Goal: Complete application form: Complete application form

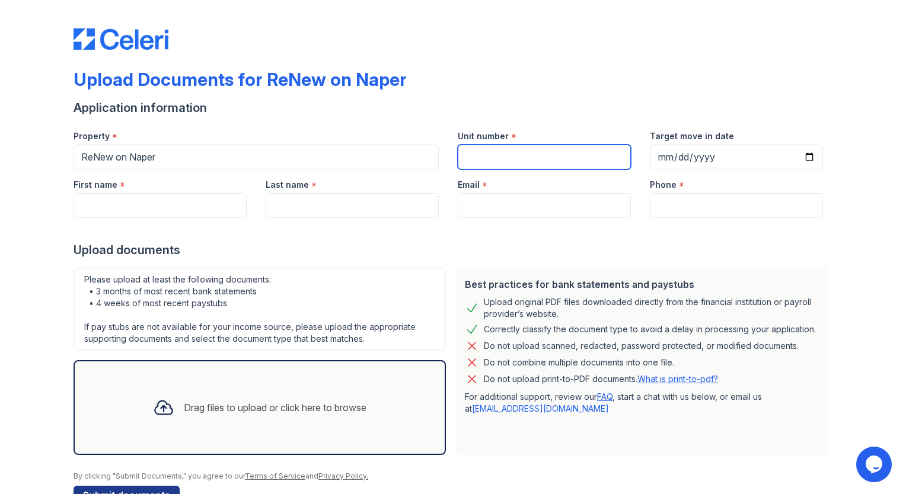
click at [509, 159] on input "Unit number" at bounding box center [544, 157] width 173 height 25
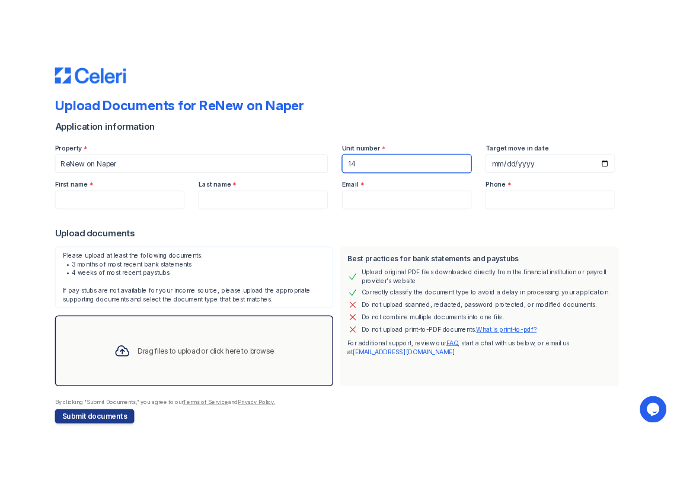
scroll to position [33, 0]
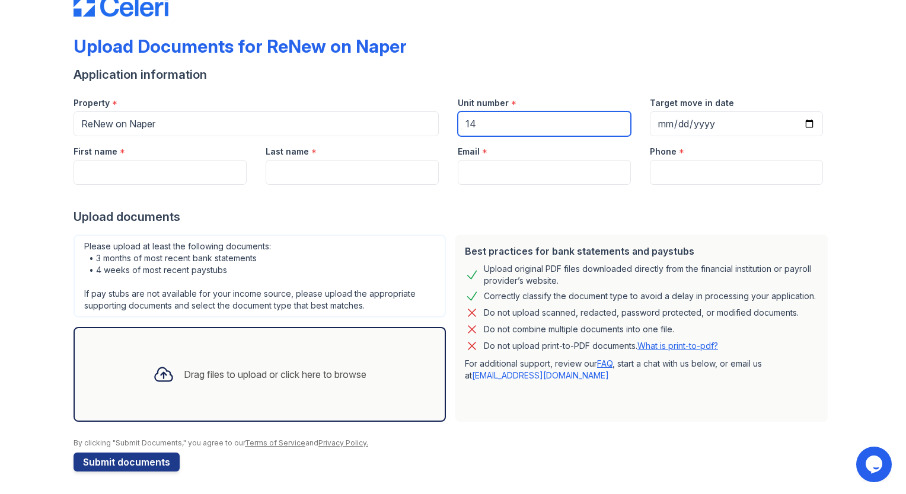
type input "14"
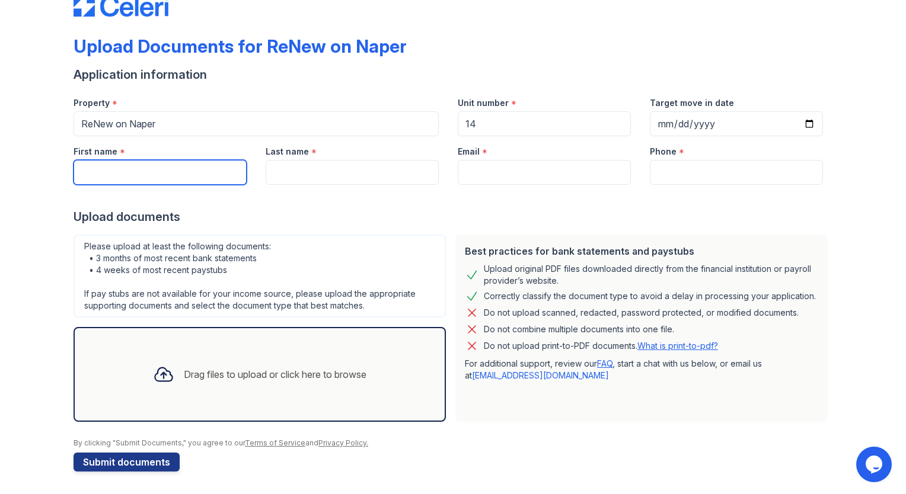
click at [147, 170] on input "First name" at bounding box center [159, 172] width 173 height 25
type input "[PERSON_NAME]"
type input "[EMAIL_ADDRESS][DOMAIN_NAME]"
type input "8159534049"
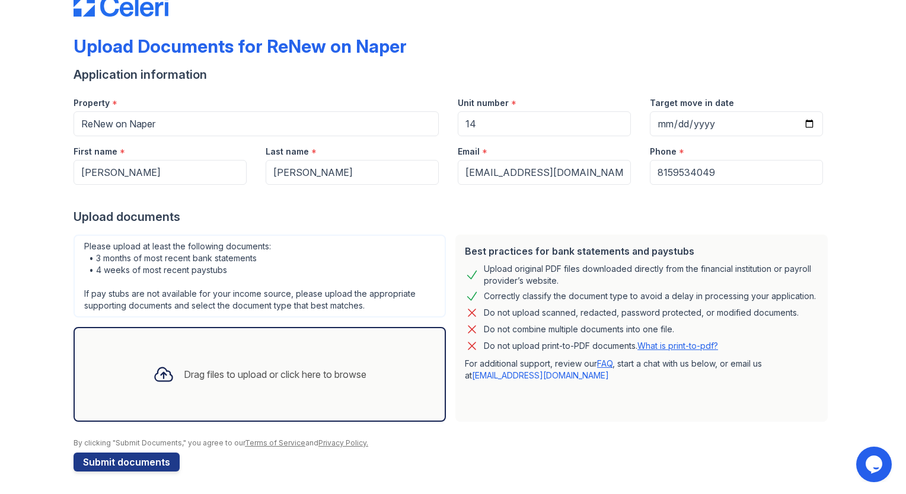
click at [613, 199] on div at bounding box center [452, 197] width 759 height 24
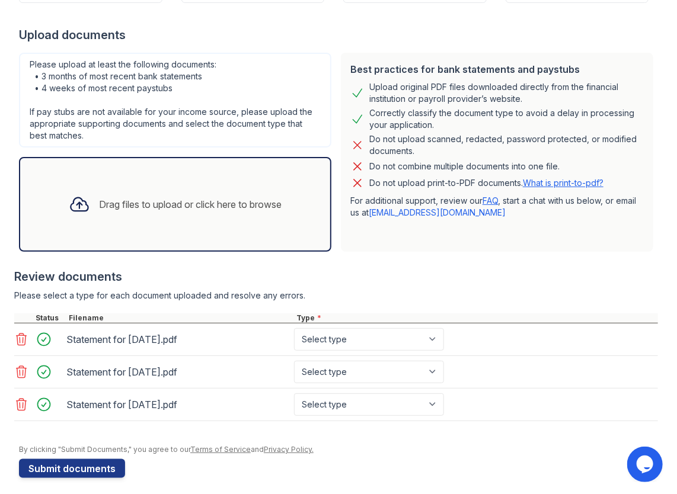
scroll to position [220, 0]
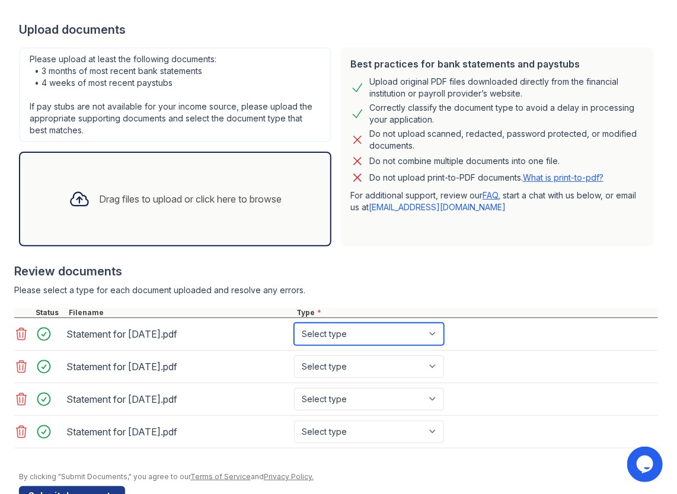
click at [365, 336] on select "Select type Paystub Bank Statement Offer Letter Tax Documents Benefit Award Let…" at bounding box center [369, 334] width 150 height 23
select select "paystub"
click at [294, 323] on select "Select type Paystub Bank Statement Offer Letter Tax Documents Benefit Award Let…" at bounding box center [369, 334] width 150 height 23
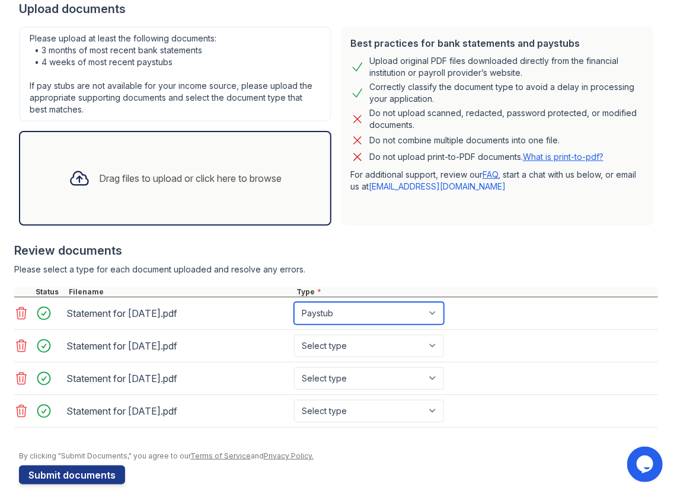
scroll to position [252, 0]
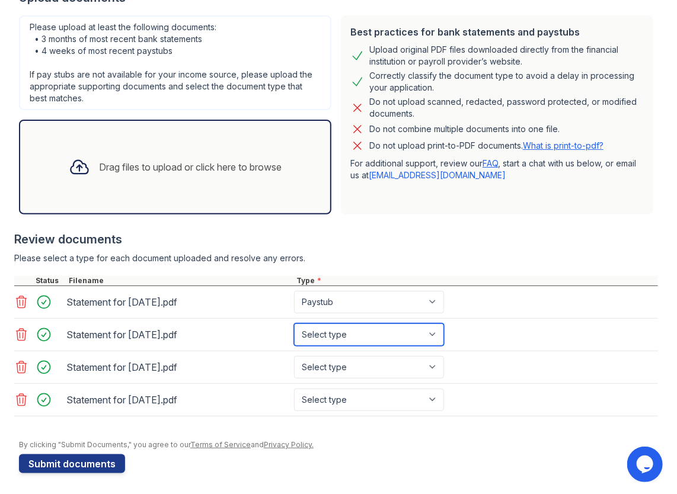
drag, startPoint x: 359, startPoint y: 333, endPoint x: 357, endPoint y: 341, distance: 8.4
click at [359, 333] on select "Select type Paystub Bank Statement Offer Letter Tax Documents Benefit Award Let…" at bounding box center [369, 335] width 150 height 23
select select "paystub"
click at [294, 324] on select "Select type Paystub Bank Statement Offer Letter Tax Documents Benefit Award Let…" at bounding box center [369, 335] width 150 height 23
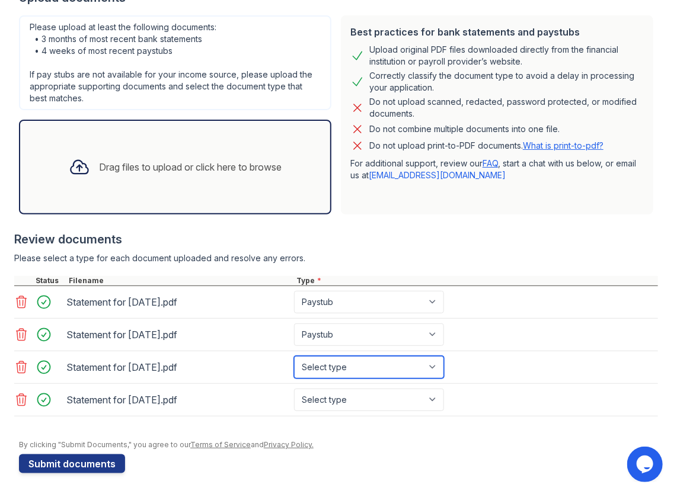
click at [358, 364] on select "Select type Paystub Bank Statement Offer Letter Tax Documents Benefit Award Let…" at bounding box center [369, 367] width 150 height 23
select select "paystub"
click at [294, 356] on select "Select type Paystub Bank Statement Offer Letter Tax Documents Benefit Award Let…" at bounding box center [369, 367] width 150 height 23
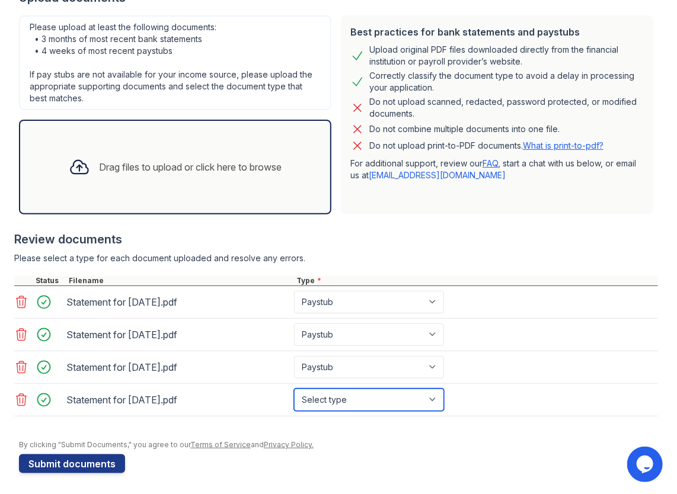
click at [353, 397] on select "Select type Paystub Bank Statement Offer Letter Tax Documents Benefit Award Let…" at bounding box center [369, 400] width 150 height 23
select select "paystub"
click at [294, 389] on select "Select type Paystub Bank Statement Offer Letter Tax Documents Benefit Award Let…" at bounding box center [369, 400] width 150 height 23
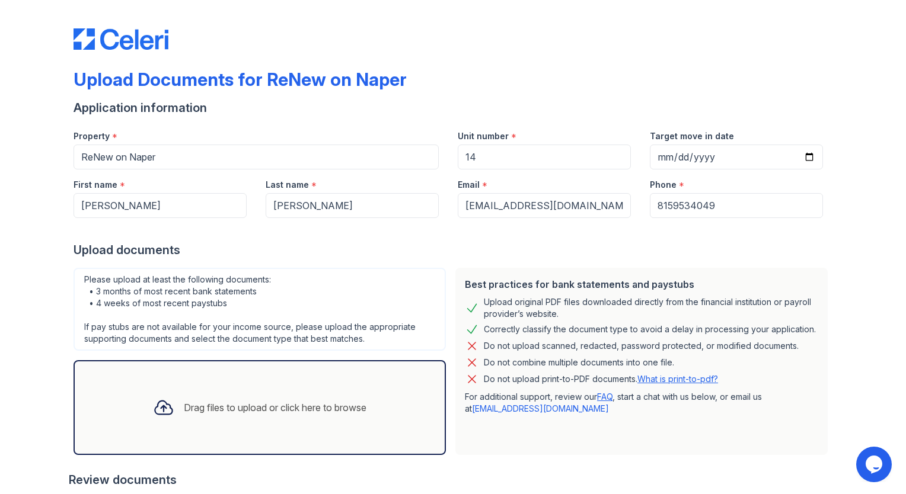
scroll to position [241, 0]
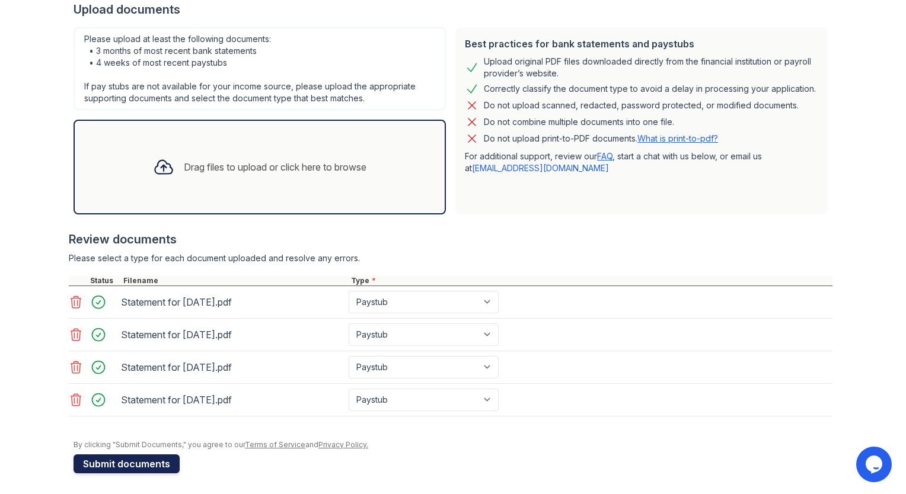
click at [129, 463] on button "Submit documents" at bounding box center [126, 464] width 106 height 19
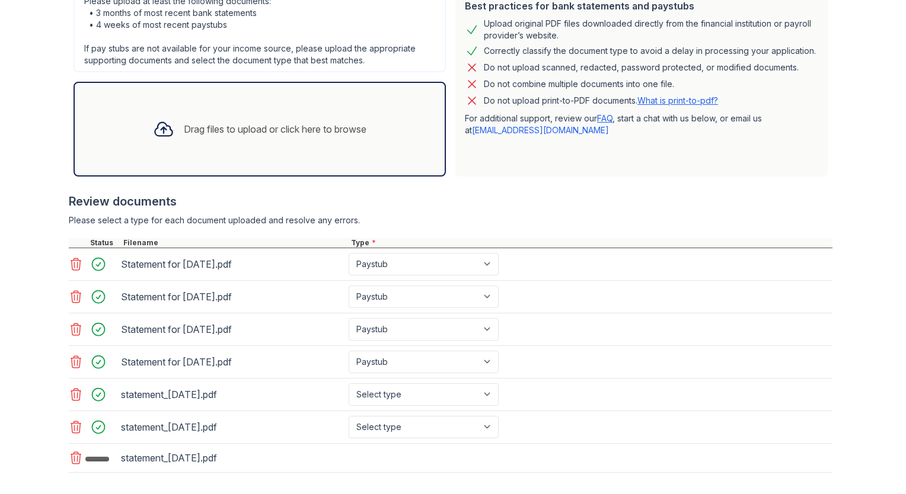
scroll to position [371, 0]
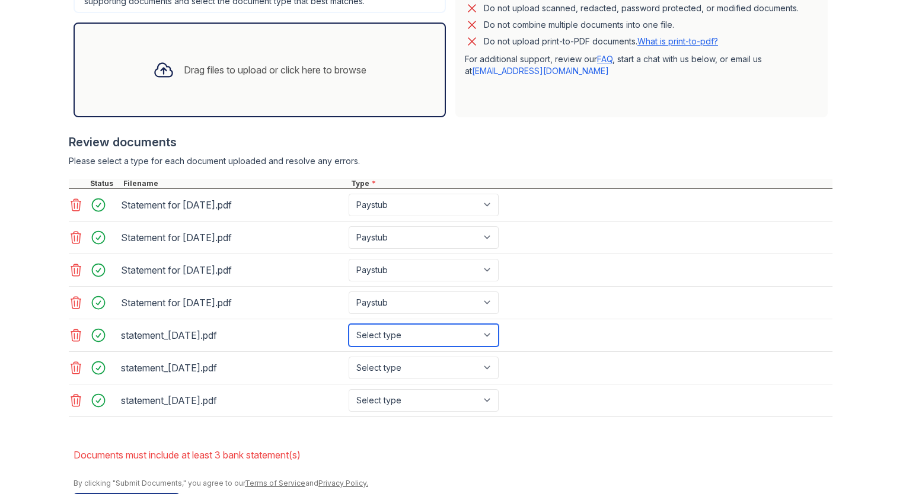
click at [433, 329] on select "Select type Paystub Bank Statement Offer Letter Tax Documents Benefit Award Let…" at bounding box center [424, 335] width 150 height 23
select select "bank_statement"
click at [349, 324] on select "Select type Paystub Bank Statement Offer Letter Tax Documents Benefit Award Let…" at bounding box center [424, 335] width 150 height 23
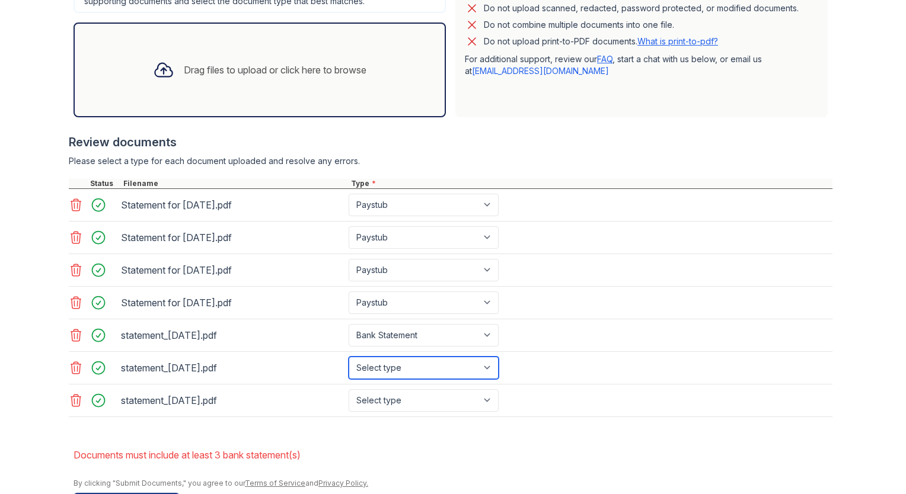
drag, startPoint x: 418, startPoint y: 359, endPoint x: 418, endPoint y: 368, distance: 8.9
click at [418, 359] on select "Select type Paystub Bank Statement Offer Letter Tax Documents Benefit Award Let…" at bounding box center [424, 368] width 150 height 23
select select "bank_statement"
click at [349, 357] on select "Select type Paystub Bank Statement Offer Letter Tax Documents Benefit Award Let…" at bounding box center [424, 368] width 150 height 23
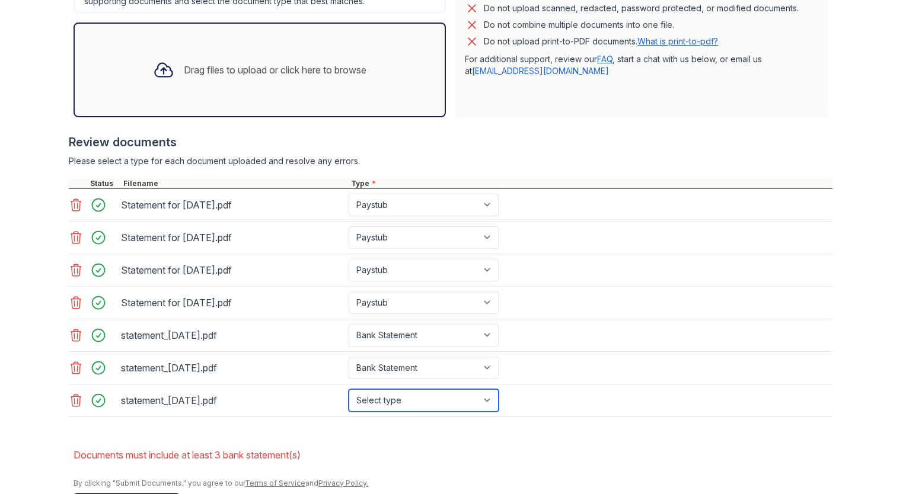
click at [409, 393] on select "Select type Paystub Bank Statement Offer Letter Tax Documents Benefit Award Let…" at bounding box center [424, 400] width 150 height 23
select select "bank_statement"
click at [349, 389] on select "Select type Paystub Bank Statement Offer Letter Tax Documents Benefit Award Let…" at bounding box center [424, 400] width 150 height 23
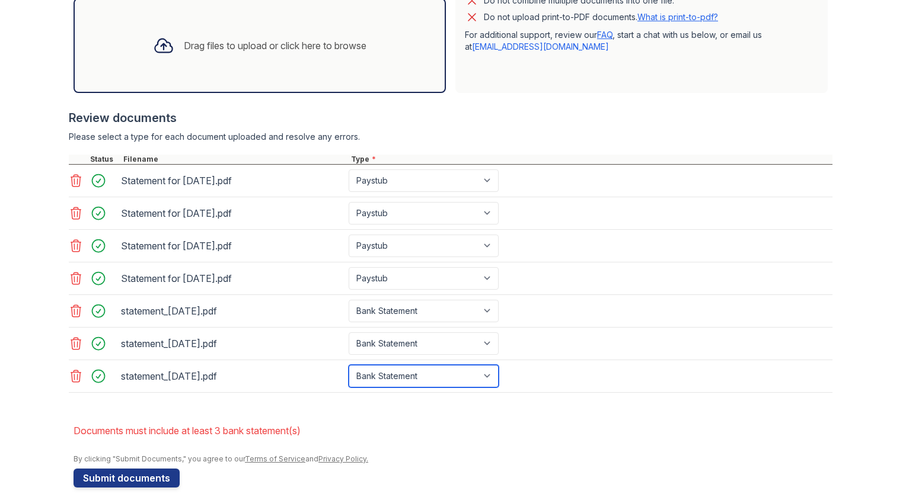
scroll to position [408, 0]
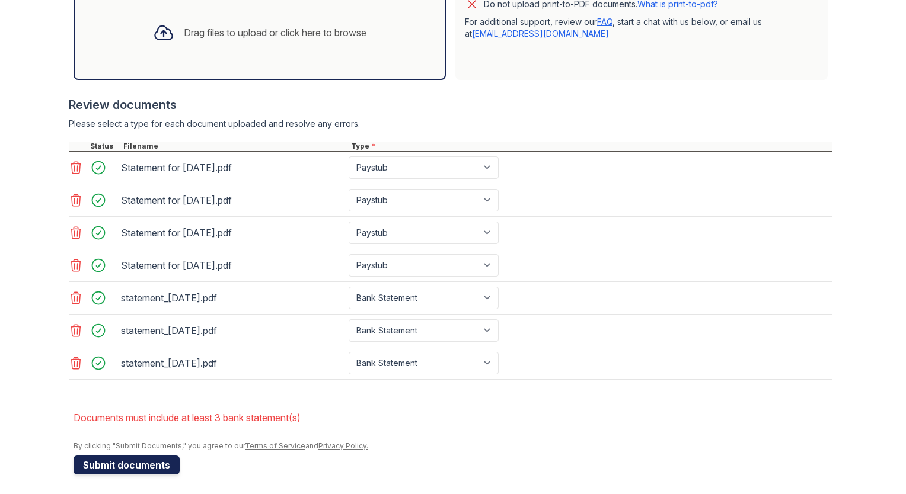
click at [148, 463] on button "Submit documents" at bounding box center [126, 465] width 106 height 19
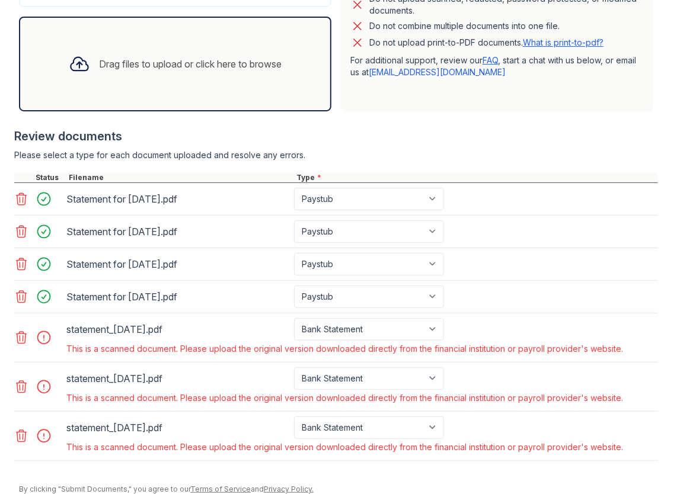
scroll to position [408, 0]
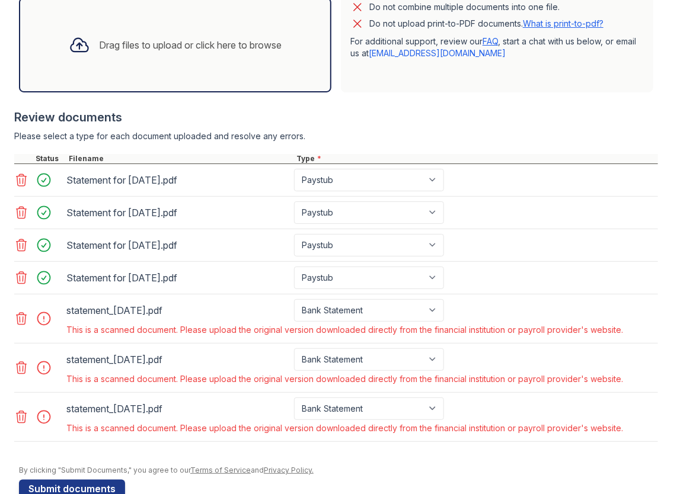
click at [18, 318] on icon at bounding box center [21, 319] width 14 height 14
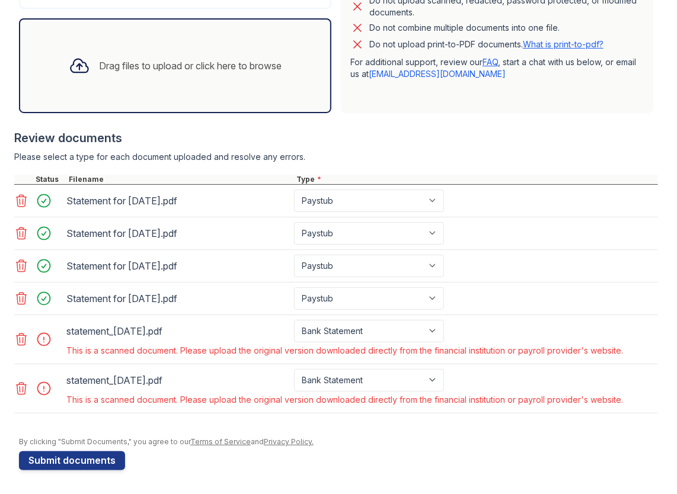
scroll to position [383, 0]
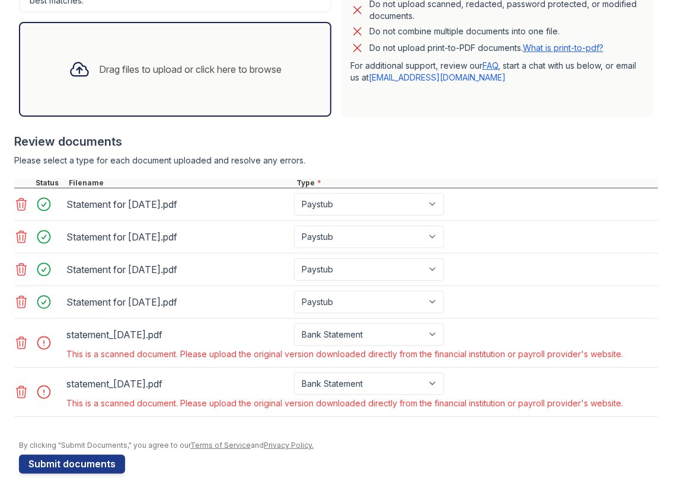
click at [21, 337] on icon at bounding box center [22, 343] width 10 height 12
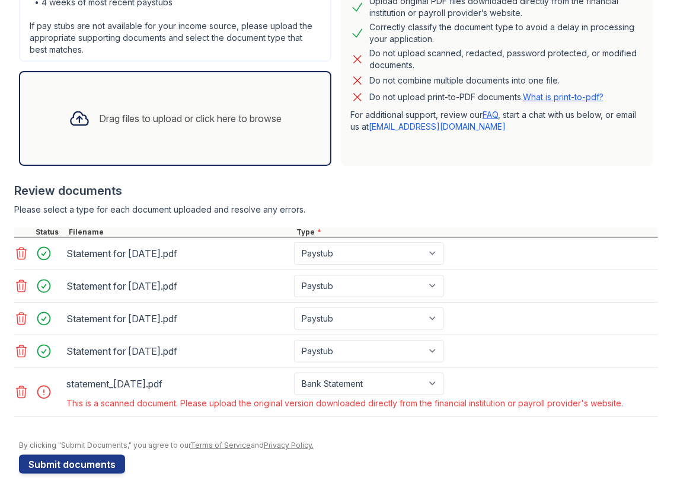
click at [24, 390] on icon at bounding box center [21, 392] width 14 height 14
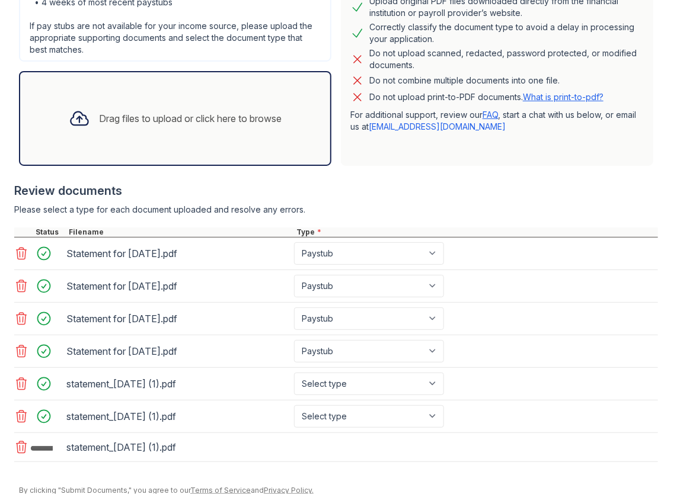
scroll to position [379, 0]
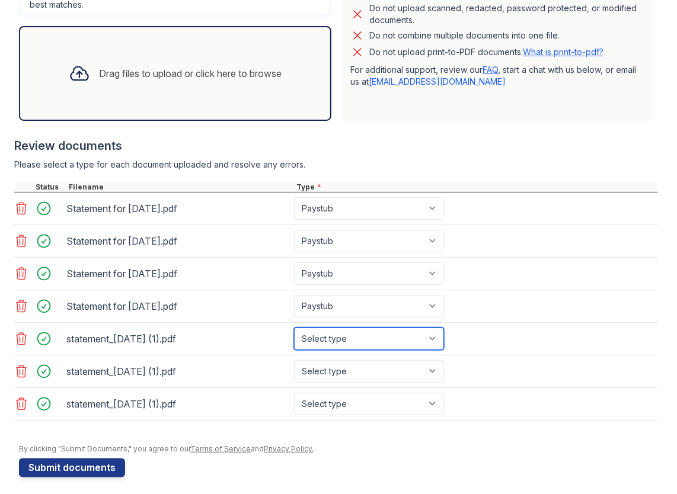
click at [344, 335] on select "Select type Paystub Bank Statement Offer Letter Tax Documents Benefit Award Let…" at bounding box center [369, 339] width 150 height 23
select select "bank_statement"
click at [294, 328] on select "Select type Paystub Bank Statement Offer Letter Tax Documents Benefit Award Let…" at bounding box center [369, 339] width 150 height 23
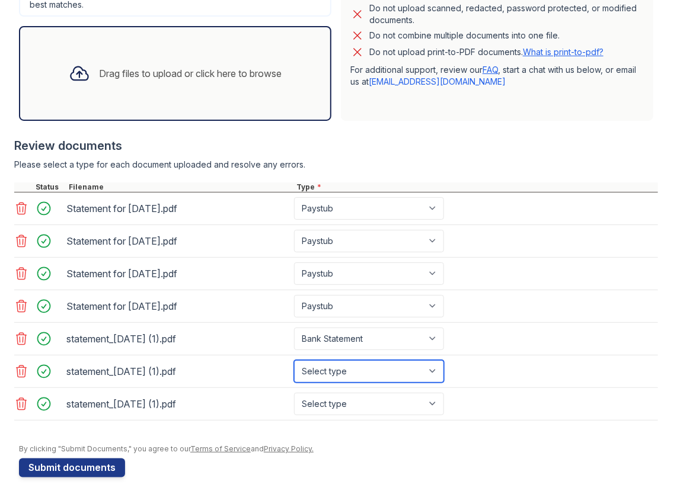
click at [351, 360] on select "Select type Paystub Bank Statement Offer Letter Tax Documents Benefit Award Let…" at bounding box center [369, 371] width 150 height 23
select select "bank_statement"
click at [294, 360] on select "Select type Paystub Bank Statement Offer Letter Tax Documents Benefit Award Let…" at bounding box center [369, 371] width 150 height 23
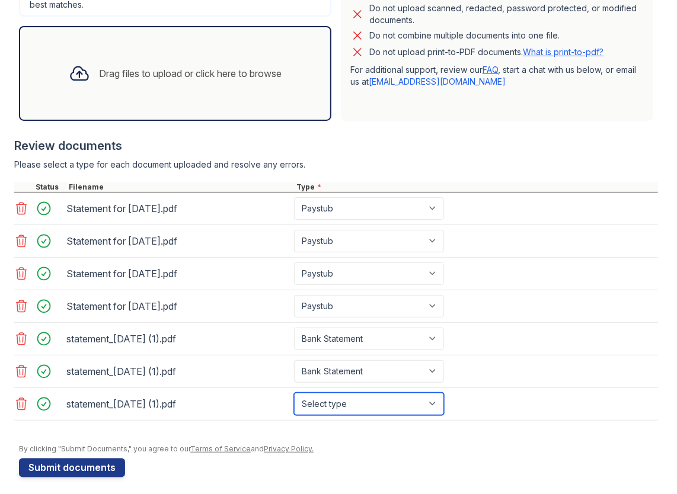
drag, startPoint x: 345, startPoint y: 405, endPoint x: 344, endPoint y: 399, distance: 6.6
click at [344, 404] on select "Select type Paystub Bank Statement Offer Letter Tax Documents Benefit Award Let…" at bounding box center [369, 404] width 150 height 23
select select "bank_statement"
click at [294, 393] on select "Select type Paystub Bank Statement Offer Letter Tax Documents Benefit Award Let…" at bounding box center [369, 404] width 150 height 23
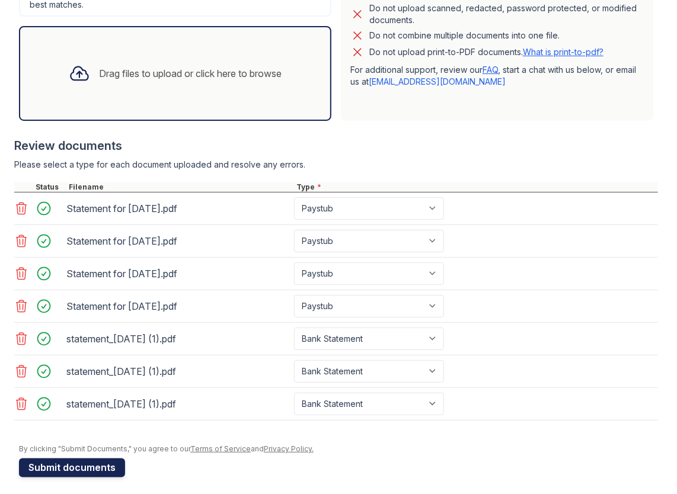
click at [56, 466] on button "Submit documents" at bounding box center [72, 468] width 106 height 19
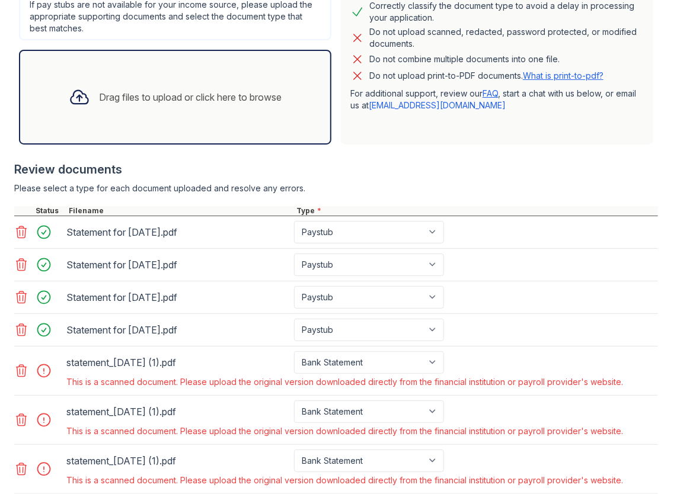
scroll to position [432, 0]
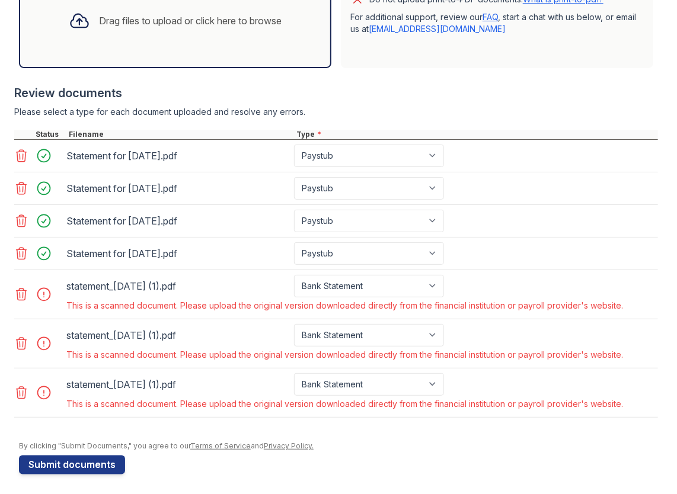
click at [23, 300] on div at bounding box center [39, 294] width 50 height 39
click at [23, 295] on icon at bounding box center [22, 295] width 10 height 12
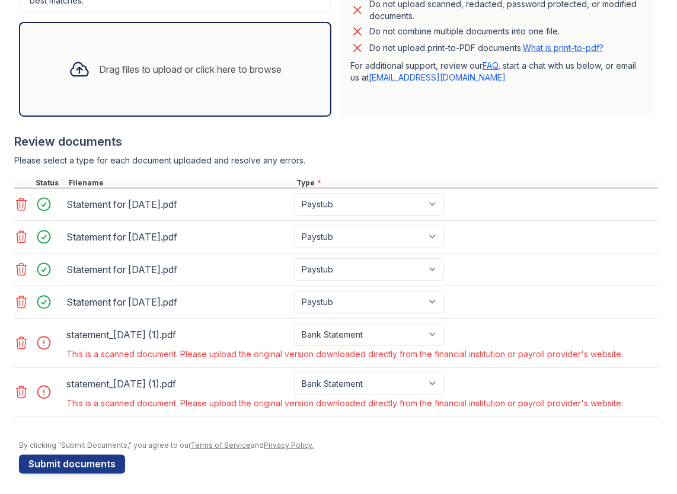
click at [24, 340] on icon at bounding box center [21, 343] width 14 height 14
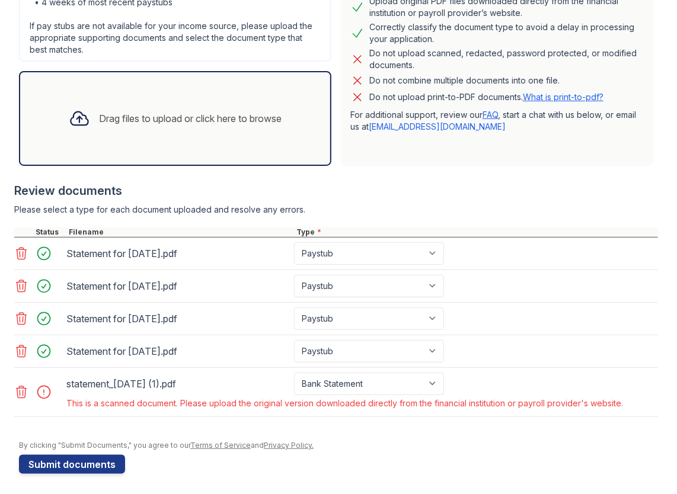
click at [21, 389] on icon at bounding box center [21, 392] width 14 height 14
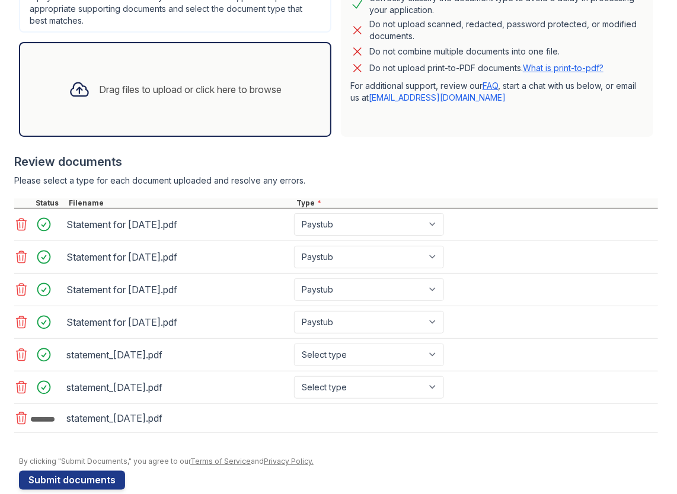
scroll to position [379, 0]
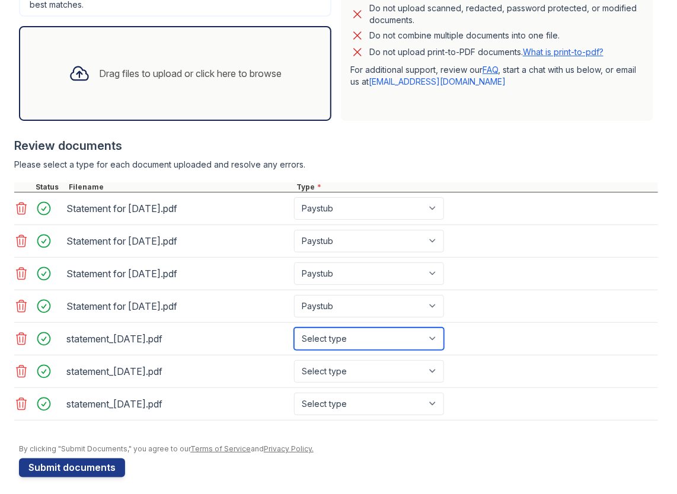
click at [353, 338] on select "Select type Paystub Bank Statement Offer Letter Tax Documents Benefit Award Let…" at bounding box center [369, 339] width 150 height 23
select select "bank_statement"
click at [294, 328] on select "Select type Paystub Bank Statement Offer Letter Tax Documents Benefit Award Let…" at bounding box center [369, 339] width 150 height 23
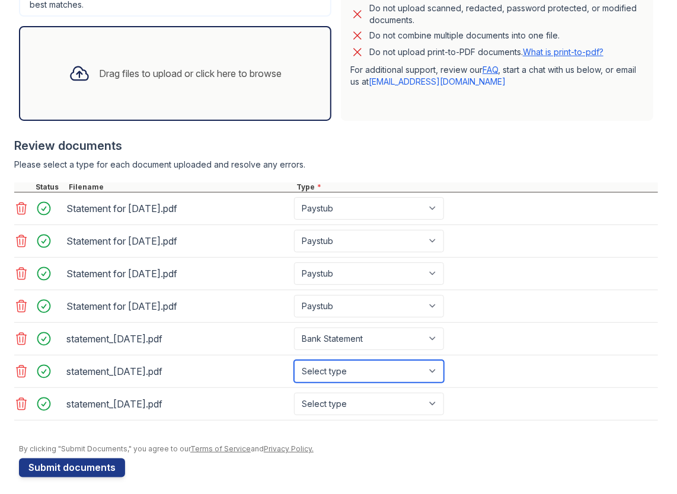
click at [356, 369] on select "Select type Paystub Bank Statement Offer Letter Tax Documents Benefit Award Let…" at bounding box center [369, 371] width 150 height 23
select select "bank_statement"
click at [294, 360] on select "Select type Paystub Bank Statement Offer Letter Tax Documents Benefit Award Let…" at bounding box center [369, 371] width 150 height 23
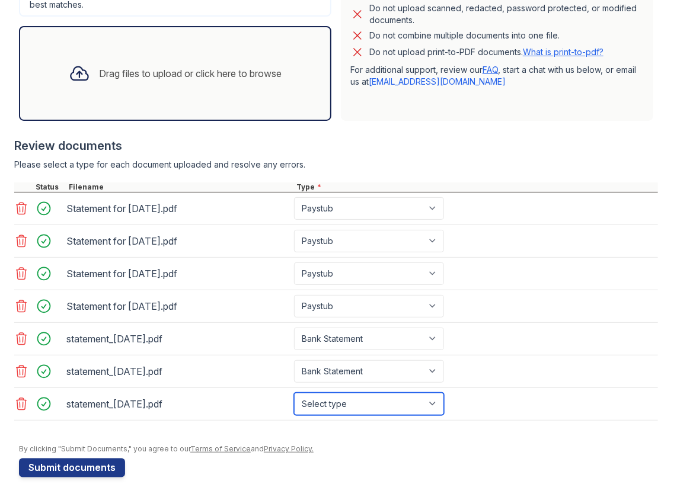
click at [353, 395] on select "Select type Paystub Bank Statement Offer Letter Tax Documents Benefit Award Let…" at bounding box center [369, 404] width 150 height 23
select select "bank_statement"
click at [294, 393] on select "Select type Paystub Bank Statement Offer Letter Tax Documents Benefit Award Let…" at bounding box center [369, 404] width 150 height 23
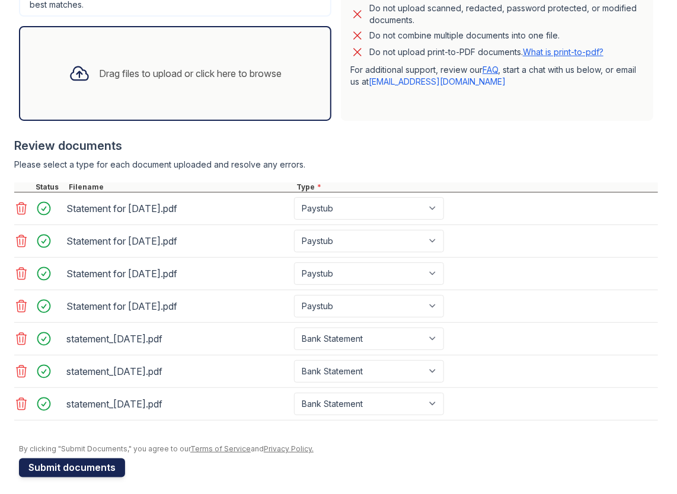
click at [98, 464] on button "Submit documents" at bounding box center [72, 468] width 106 height 19
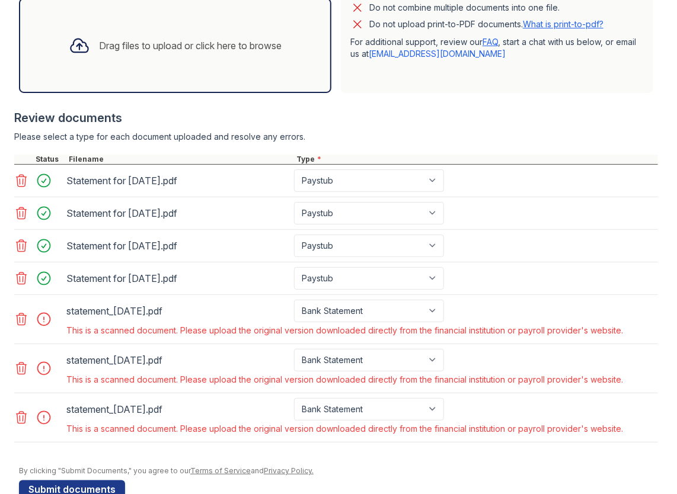
scroll to position [415, 0]
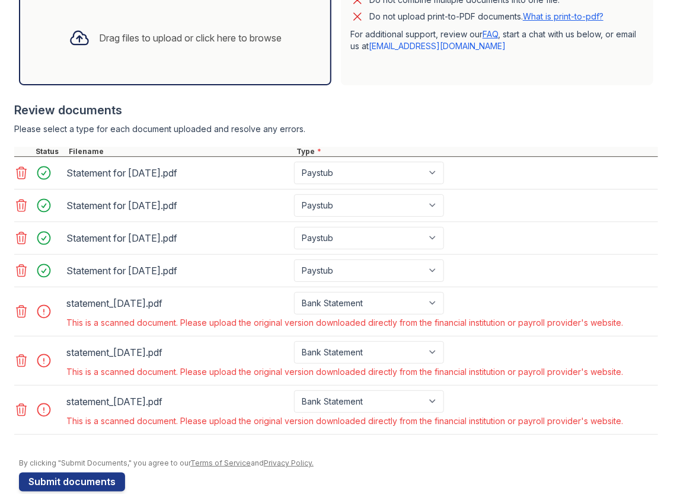
click at [566, 15] on link "What is print-to-pdf?" at bounding box center [563, 16] width 81 height 10
click at [358, 295] on select "Paystub Bank Statement Offer Letter Tax Documents Benefit Award Letter Investme…" at bounding box center [369, 303] width 150 height 23
select select "other"
click at [294, 292] on select "Paystub Bank Statement Offer Letter Tax Documents Benefit Award Letter Investme…" at bounding box center [369, 303] width 150 height 23
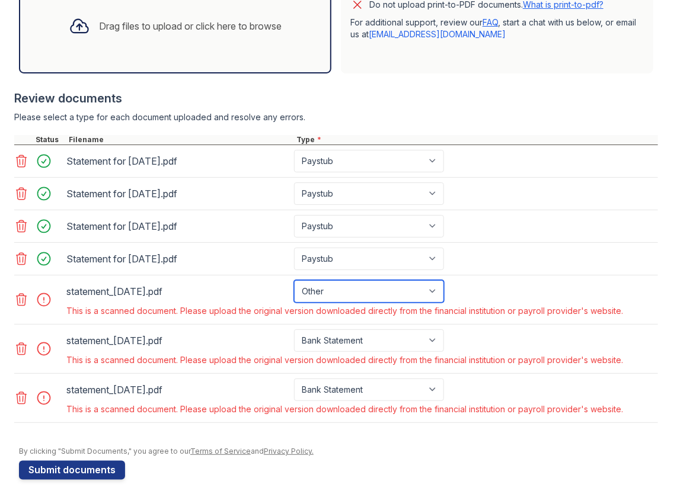
scroll to position [432, 0]
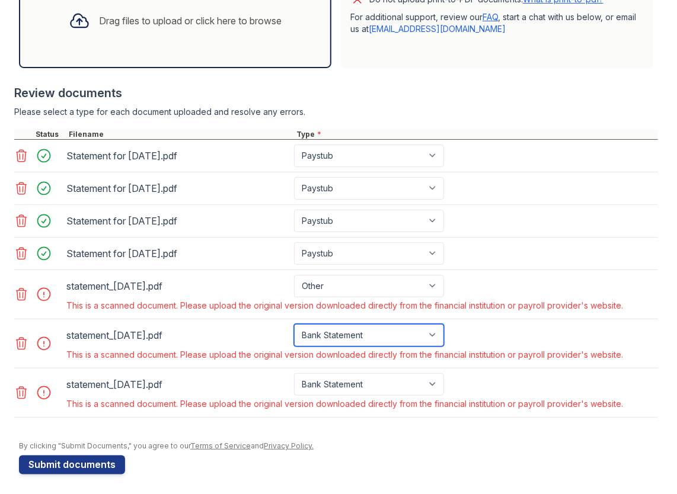
click at [334, 329] on select "Paystub Bank Statement Offer Letter Tax Documents Benefit Award Letter Investme…" at bounding box center [369, 335] width 150 height 23
select select "other"
click at [294, 324] on select "Paystub Bank Statement Offer Letter Tax Documents Benefit Award Letter Investme…" at bounding box center [369, 335] width 150 height 23
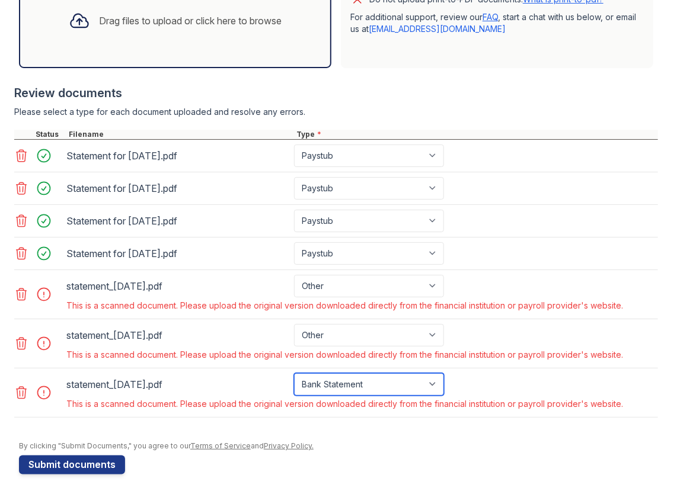
click at [343, 374] on select "Paystub Bank Statement Offer Letter Tax Documents Benefit Award Letter Investme…" at bounding box center [369, 384] width 150 height 23
select select "other"
click at [294, 373] on select "Paystub Bank Statement Offer Letter Tax Documents Benefit Award Letter Investme…" at bounding box center [369, 384] width 150 height 23
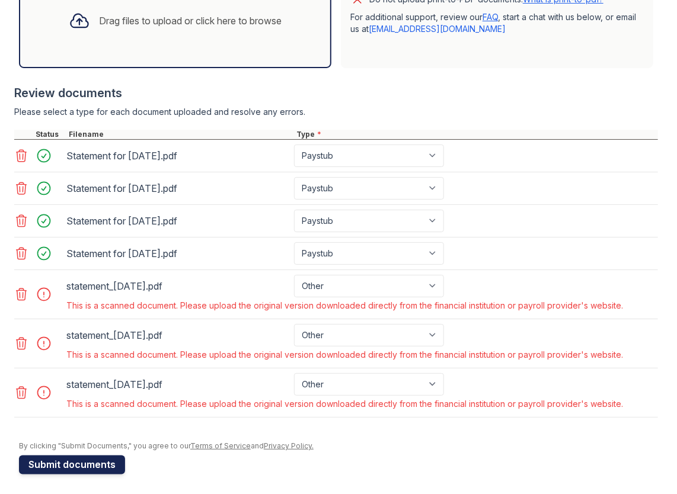
click at [79, 462] on button "Submit documents" at bounding box center [72, 465] width 106 height 19
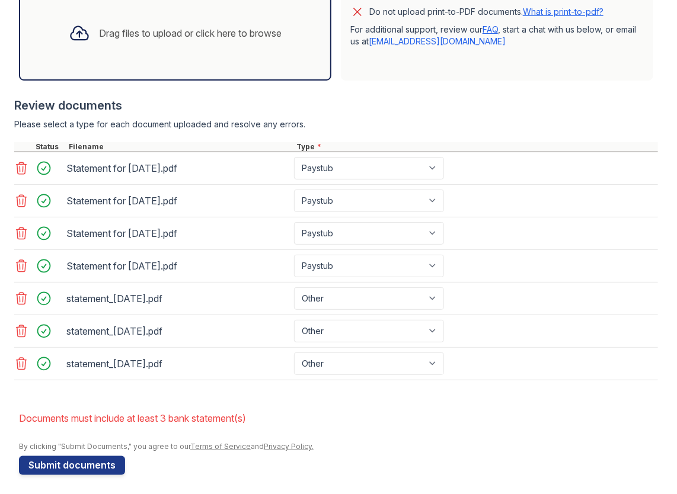
scroll to position [420, 0]
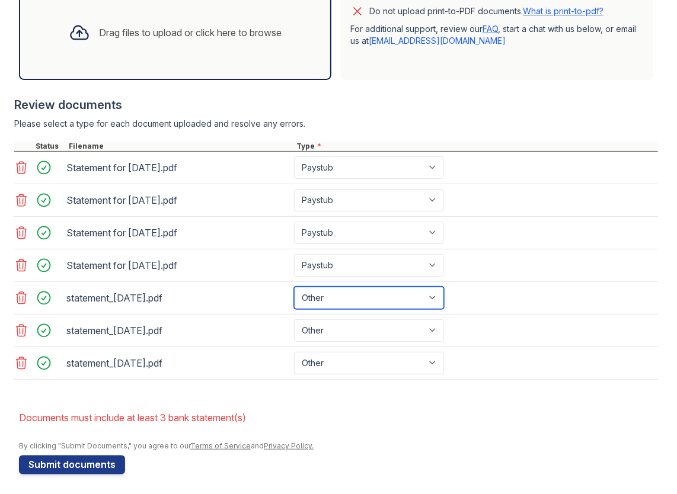
click at [325, 295] on select "Paystub Bank Statement Offer Letter Tax Documents Benefit Award Letter Investme…" at bounding box center [369, 298] width 150 height 23
select select "bank_statement"
click at [294, 287] on select "Paystub Bank Statement Offer Letter Tax Documents Benefit Award Letter Investme…" at bounding box center [369, 298] width 150 height 23
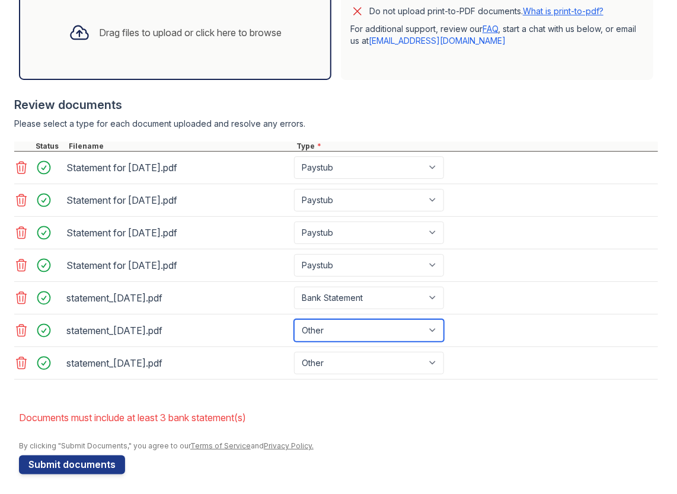
click at [352, 323] on select "Paystub Bank Statement Offer Letter Tax Documents Benefit Award Letter Investme…" at bounding box center [369, 330] width 150 height 23
select select "bank_statement"
click at [294, 319] on select "Paystub Bank Statement Offer Letter Tax Documents Benefit Award Letter Investme…" at bounding box center [369, 330] width 150 height 23
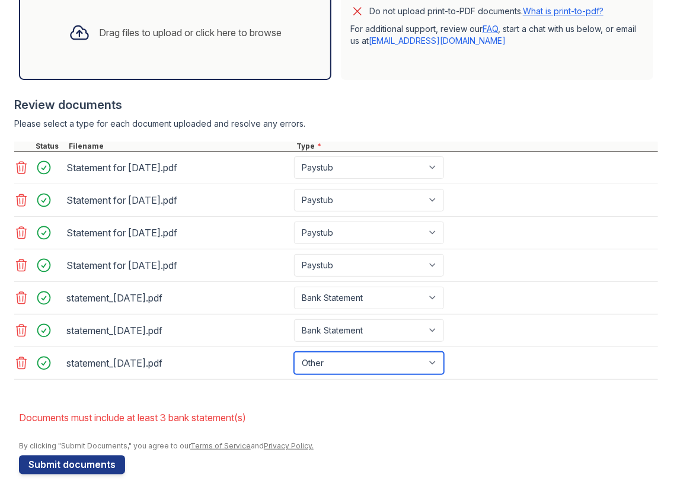
click at [346, 352] on select "Paystub Bank Statement Offer Letter Tax Documents Benefit Award Letter Investme…" at bounding box center [369, 363] width 150 height 23
select select "bank_statement"
click at [294, 352] on select "Paystub Bank Statement Offer Letter Tax Documents Benefit Award Letter Investme…" at bounding box center [369, 363] width 150 height 23
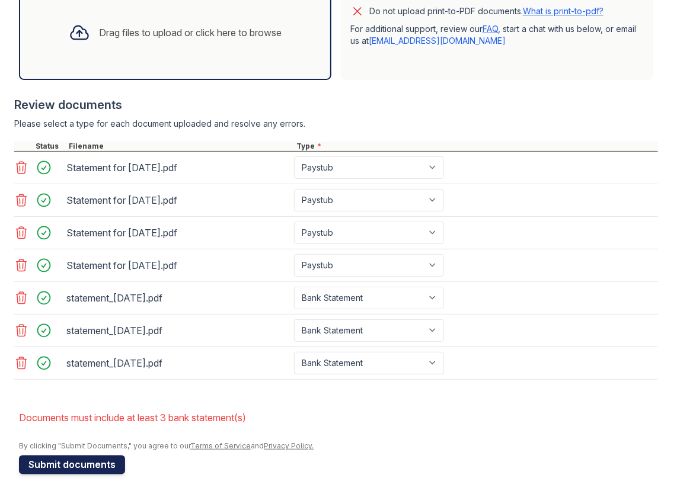
click at [68, 459] on button "Submit documents" at bounding box center [72, 465] width 106 height 19
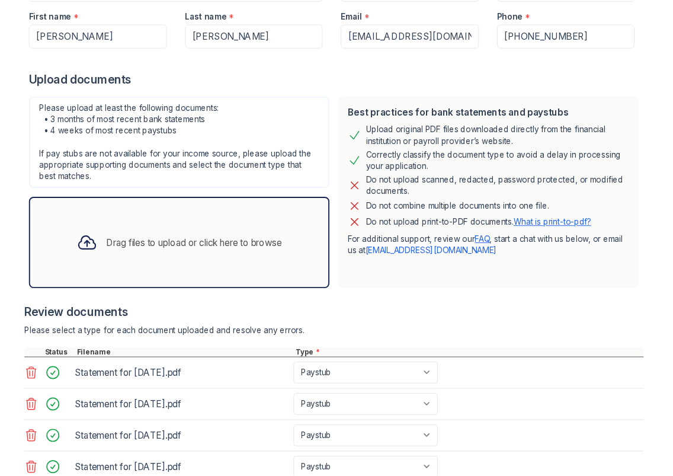
scroll to position [195, 0]
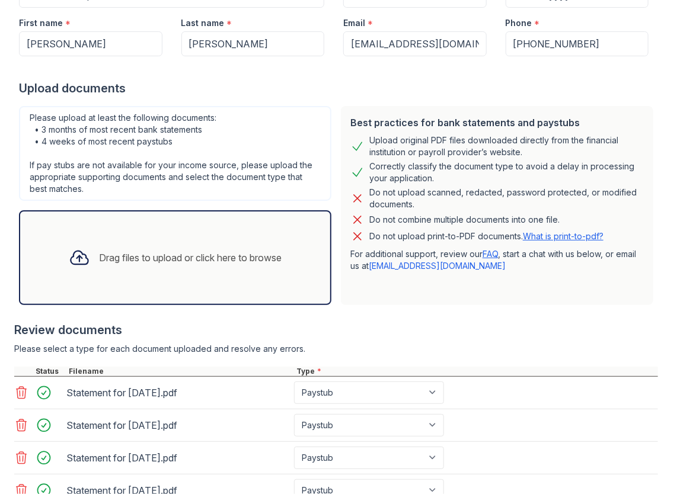
drag, startPoint x: 418, startPoint y: 265, endPoint x: 381, endPoint y: 284, distance: 41.4
click at [381, 284] on div "Best practices for bank statements and paystubs Upload original PDF files downl…" at bounding box center [497, 205] width 312 height 199
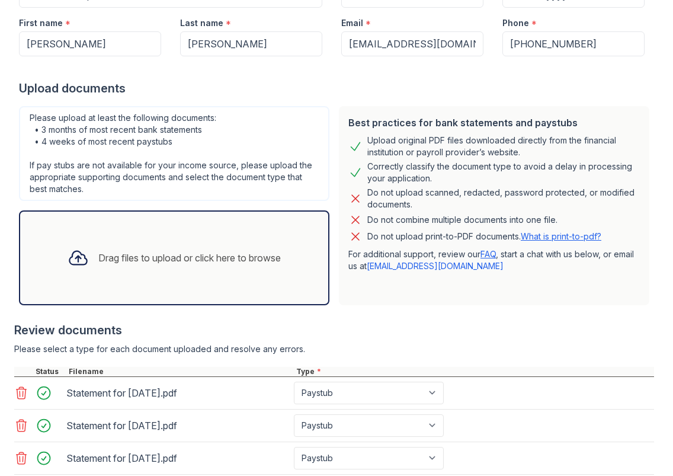
scroll to position [432, 0]
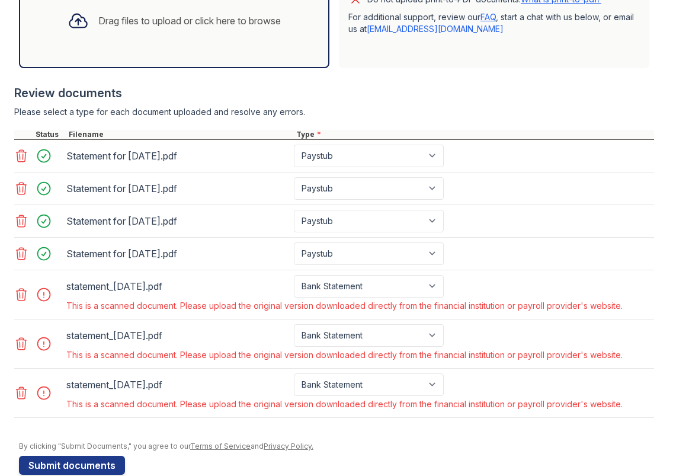
click at [26, 294] on icon at bounding box center [21, 294] width 14 height 14
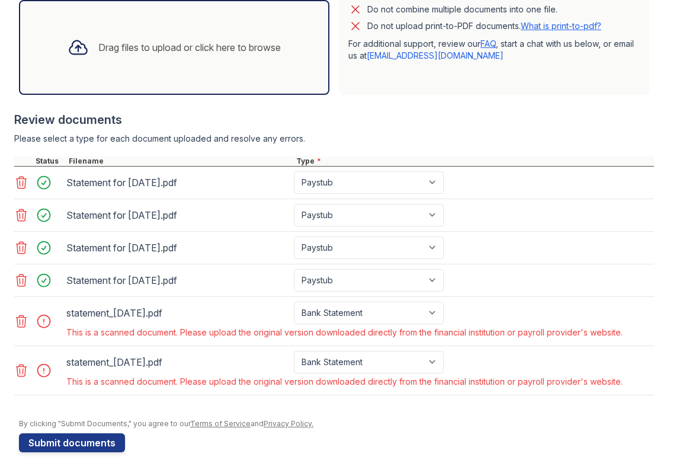
scroll to position [402, 0]
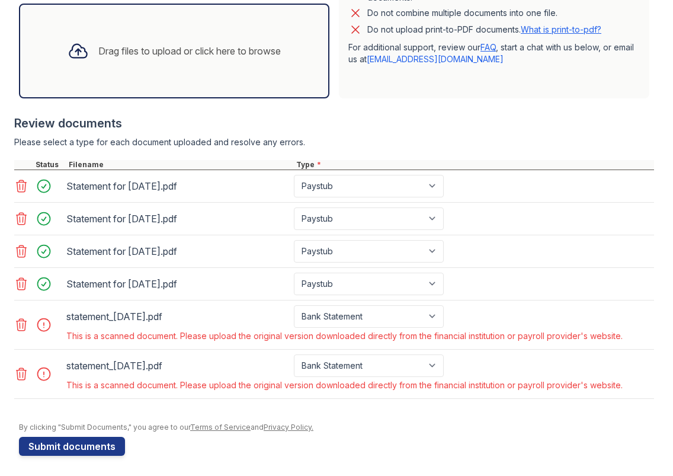
click at [40, 323] on div at bounding box center [47, 324] width 33 height 17
click at [30, 322] on div at bounding box center [39, 324] width 50 height 39
click at [22, 322] on icon at bounding box center [21, 325] width 14 height 14
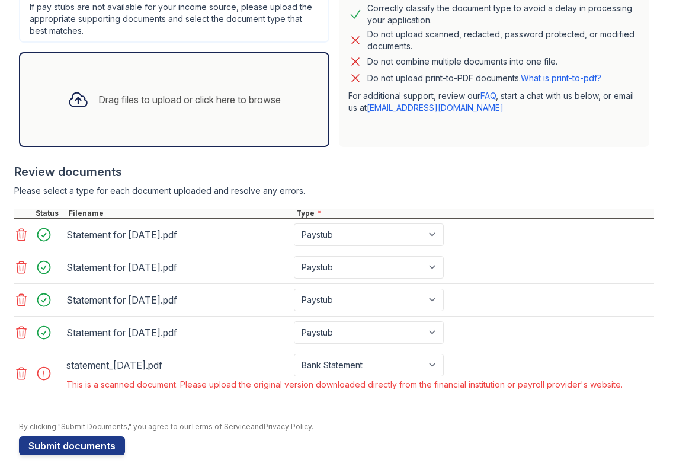
click at [24, 372] on icon at bounding box center [21, 373] width 14 height 14
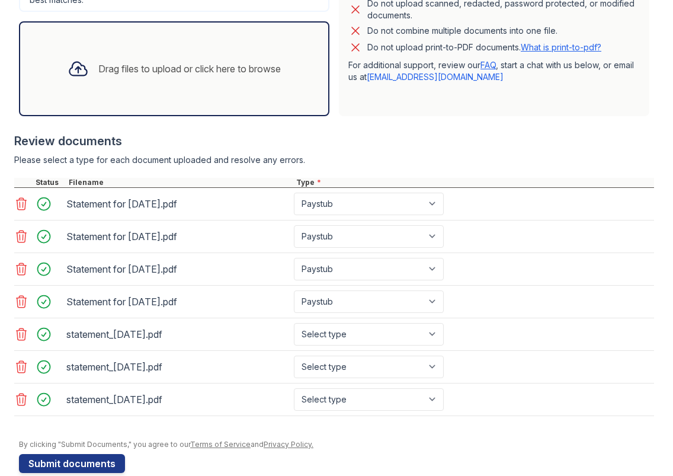
scroll to position [401, 0]
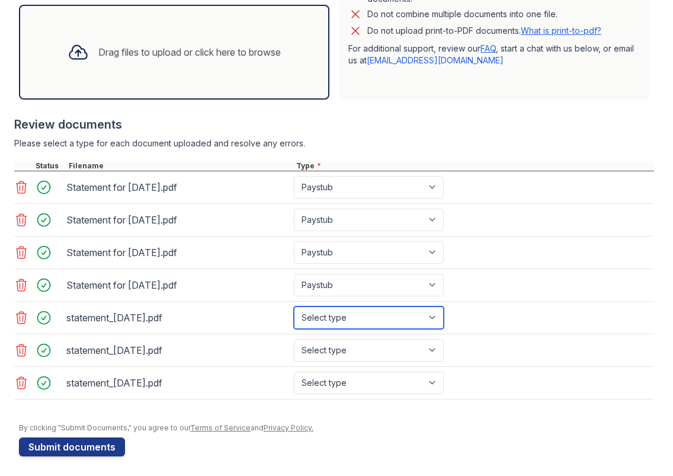
click at [370, 321] on select "Select type Paystub Bank Statement Offer Letter Tax Documents Benefit Award Let…" at bounding box center [369, 317] width 150 height 23
select select "bank_statement"
click at [294, 306] on select "Select type Paystub Bank Statement Offer Letter Tax Documents Benefit Award Let…" at bounding box center [369, 317] width 150 height 23
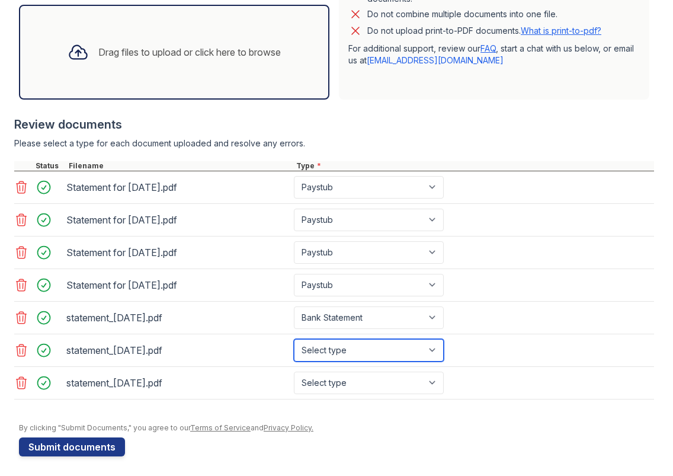
click at [351, 348] on select "Select type Paystub Bank Statement Offer Letter Tax Documents Benefit Award Let…" at bounding box center [369, 350] width 150 height 23
select select "bank_statement"
click at [294, 339] on select "Select type Paystub Bank Statement Offer Letter Tax Documents Benefit Award Let…" at bounding box center [369, 350] width 150 height 23
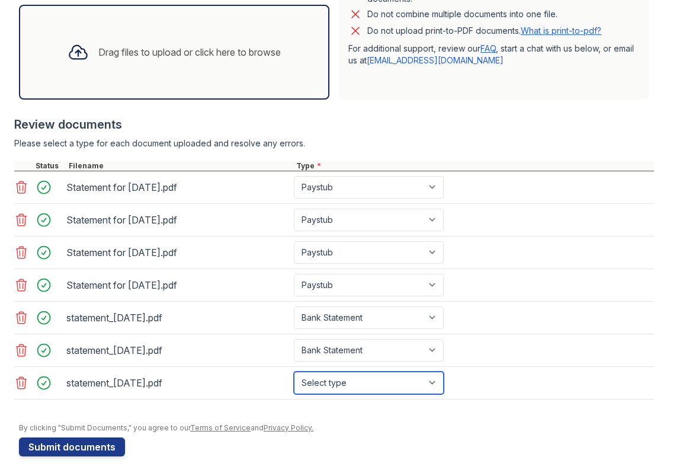
click at [345, 375] on select "Select type Paystub Bank Statement Offer Letter Tax Documents Benefit Award Let…" at bounding box center [369, 383] width 150 height 23
select select "bank_statement"
click at [294, 372] on select "Select type Paystub Bank Statement Offer Letter Tax Documents Benefit Award Let…" at bounding box center [369, 383] width 150 height 23
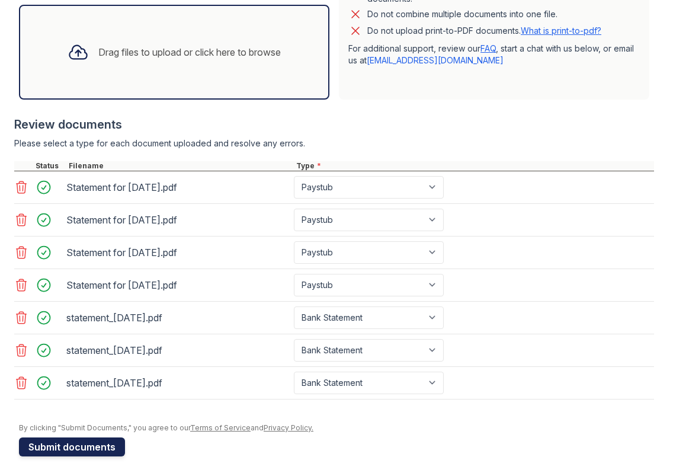
click at [70, 448] on button "Submit documents" at bounding box center [72, 446] width 106 height 19
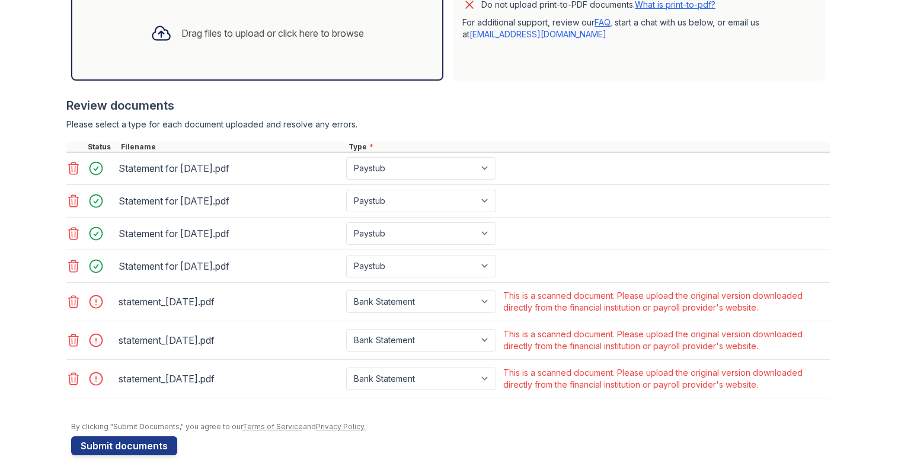
scroll to position [0, 0]
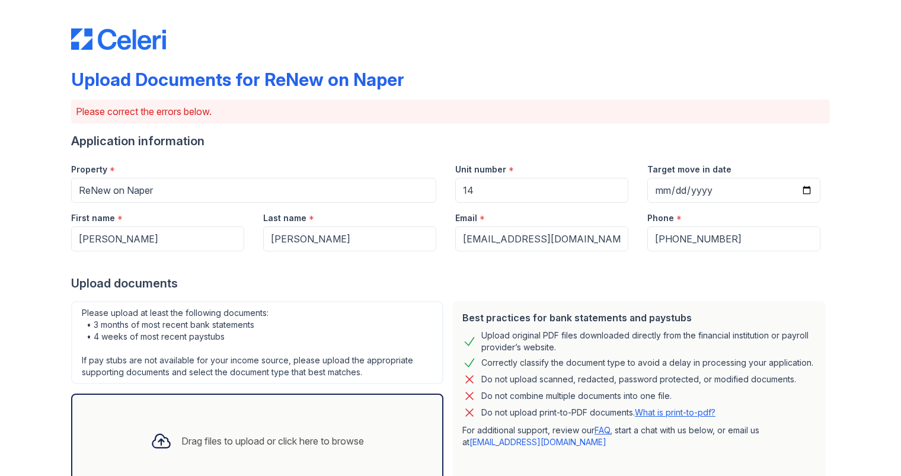
click at [62, 194] on div "Property * ReNew on Naper" at bounding box center [254, 178] width 384 height 49
click at [410, 148] on div "Application information" at bounding box center [450, 141] width 759 height 17
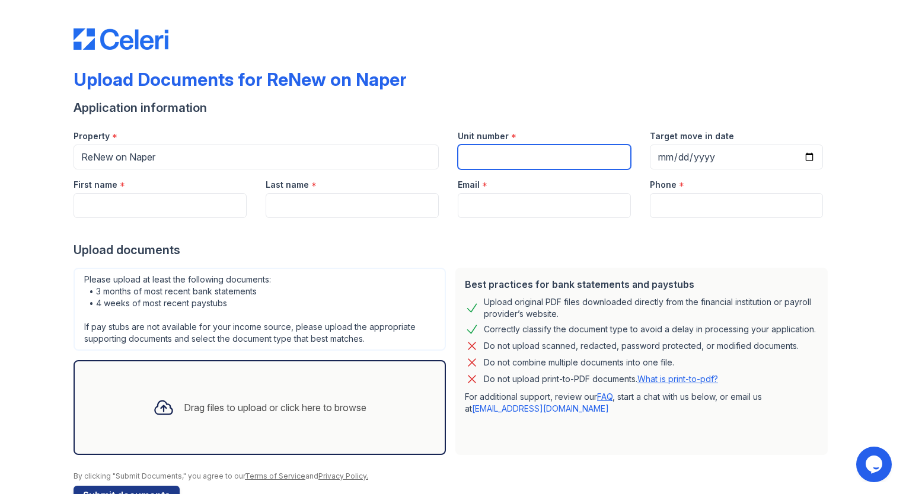
click at [527, 161] on input "Unit number" at bounding box center [544, 157] width 173 height 25
type input "14"
type input "[PERSON_NAME]"
type input "[EMAIL_ADDRESS][DOMAIN_NAME]"
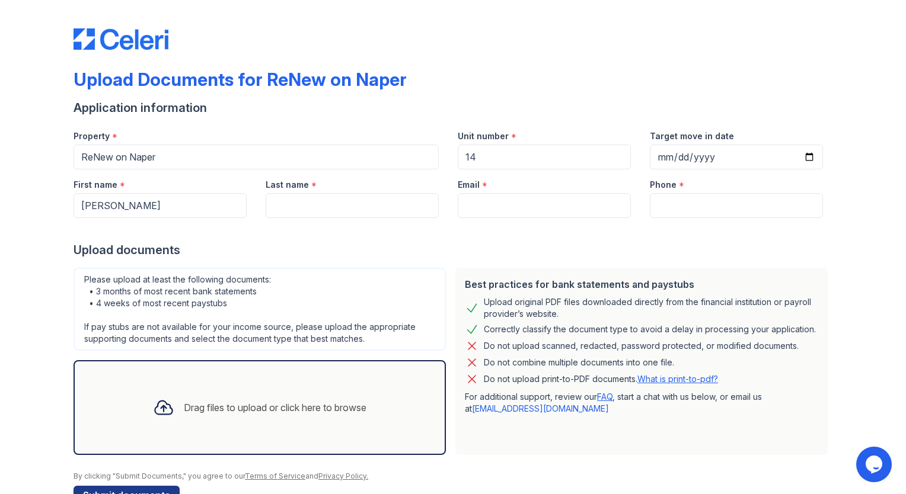
type input "8159534049"
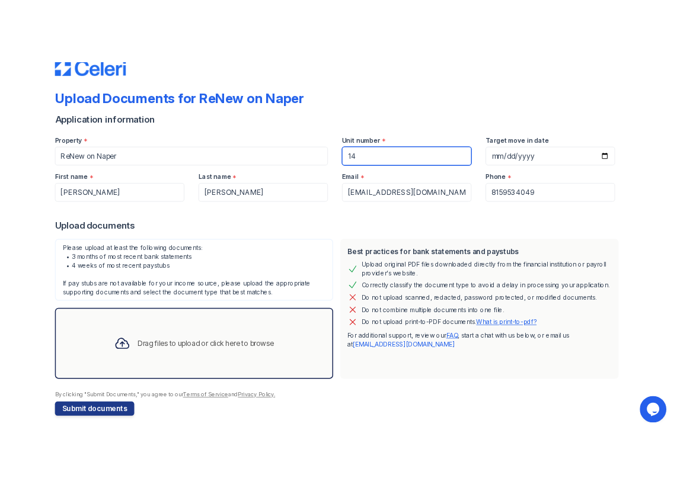
scroll to position [33, 0]
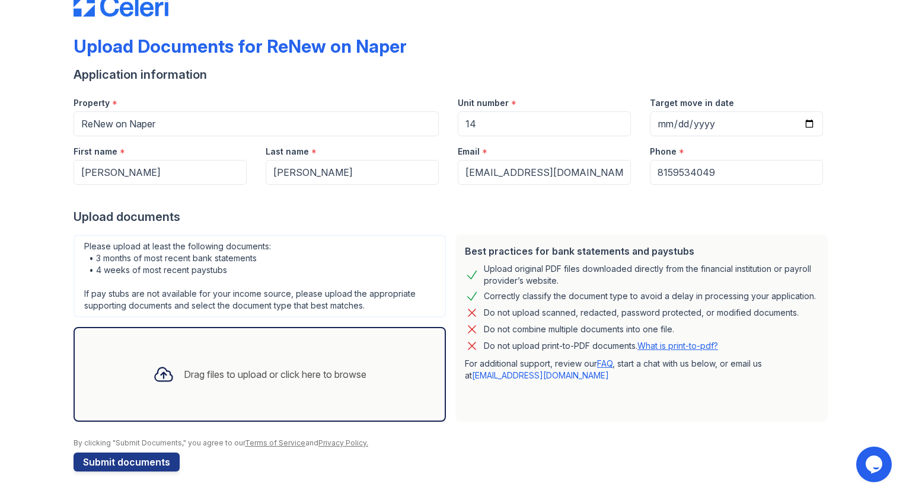
click at [234, 374] on div "Drag files to upload or click here to browse" at bounding box center [275, 374] width 183 height 14
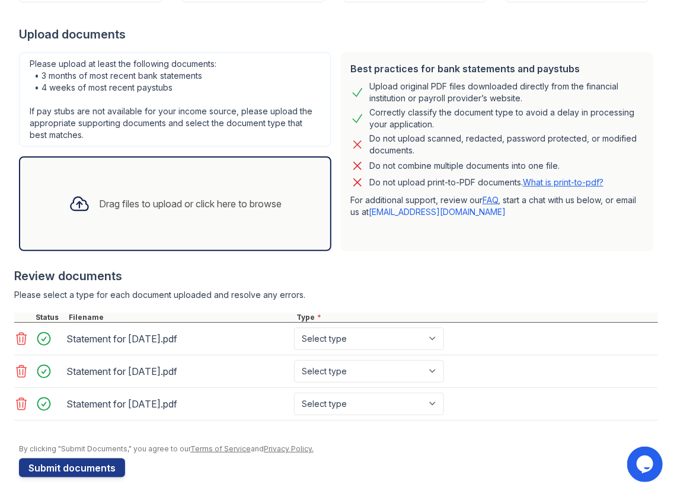
scroll to position [220, 0]
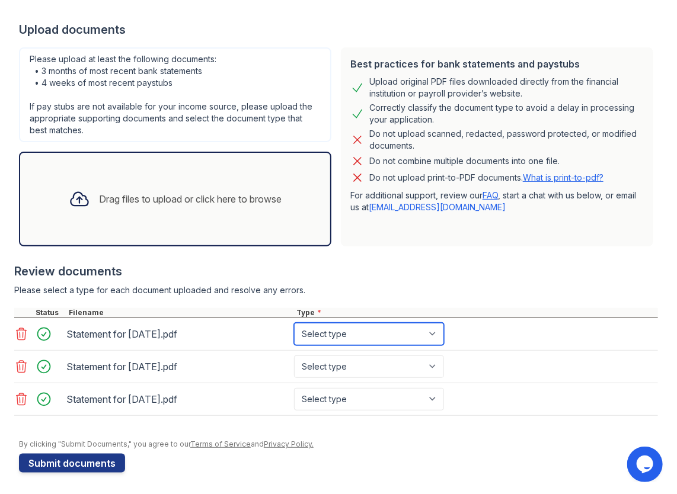
click at [358, 331] on select "Select type Paystub Bank Statement Offer Letter Tax Documents Benefit Award Let…" at bounding box center [369, 334] width 150 height 23
select select "paystub"
click at [294, 323] on select "Select type Paystub Bank Statement Offer Letter Tax Documents Benefit Award Let…" at bounding box center [369, 334] width 150 height 23
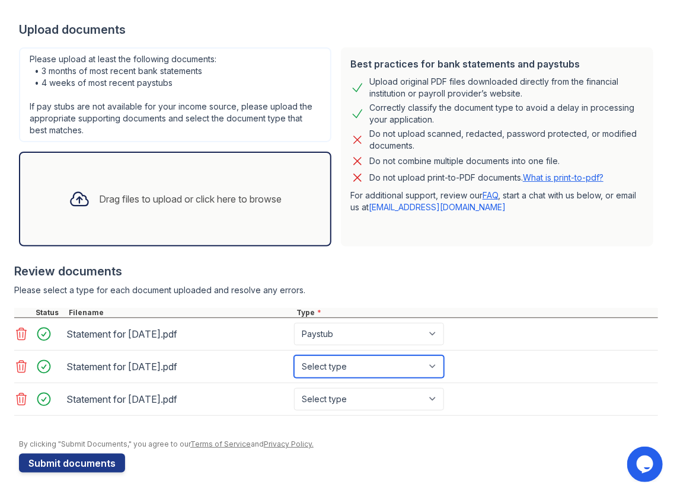
click at [366, 360] on select "Select type Paystub Bank Statement Offer Letter Tax Documents Benefit Award Let…" at bounding box center [369, 367] width 150 height 23
select select "paystub"
click at [294, 356] on select "Select type Paystub Bank Statement Offer Letter Tax Documents Benefit Award Let…" at bounding box center [369, 367] width 150 height 23
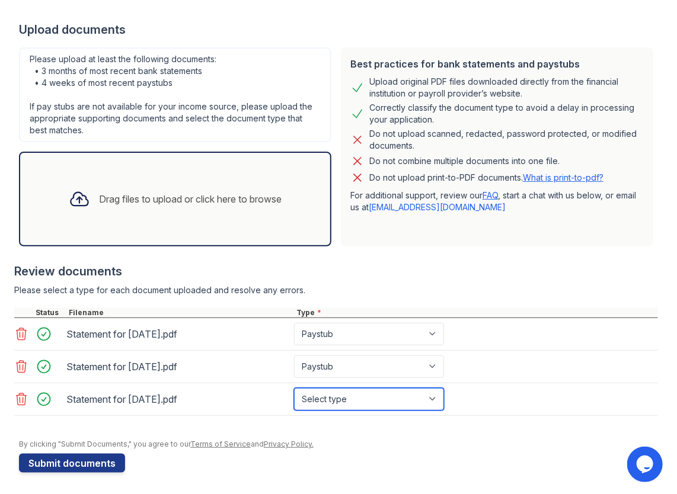
click at [356, 390] on select "Select type Paystub Bank Statement Offer Letter Tax Documents Benefit Award Let…" at bounding box center [369, 399] width 150 height 23
select select "paystub"
click at [294, 388] on select "Select type Paystub Bank Statement Offer Letter Tax Documents Benefit Award Let…" at bounding box center [369, 399] width 150 height 23
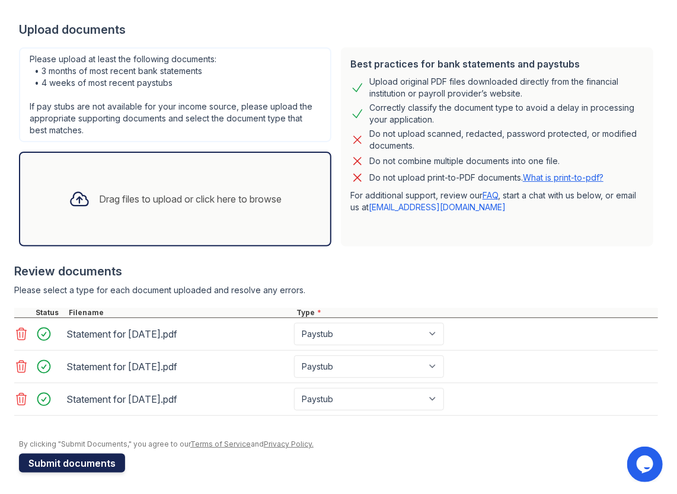
click at [101, 456] on button "Submit documents" at bounding box center [72, 463] width 106 height 19
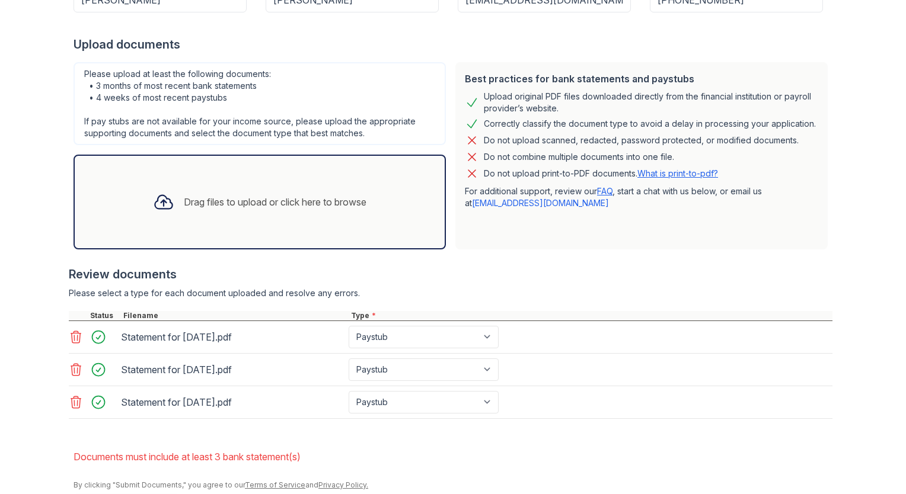
scroll to position [280, 0]
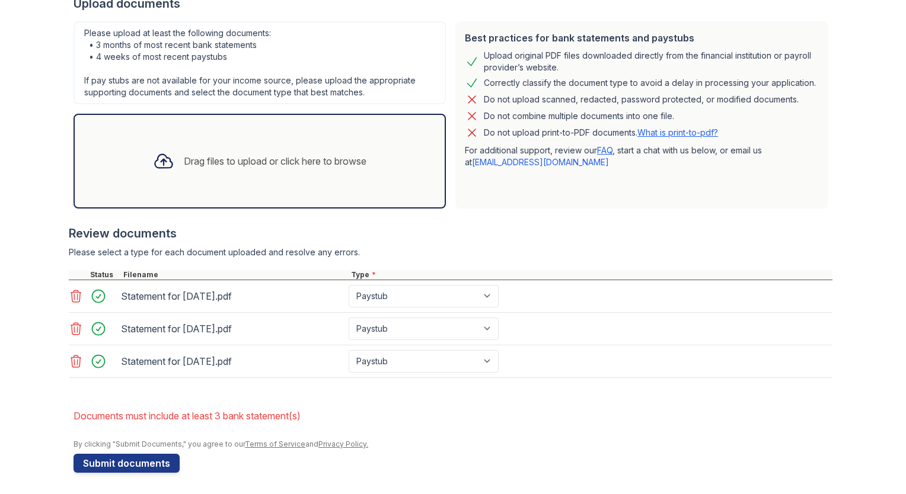
click at [237, 167] on div "Drag files to upload or click here to browse" at bounding box center [259, 161] width 232 height 40
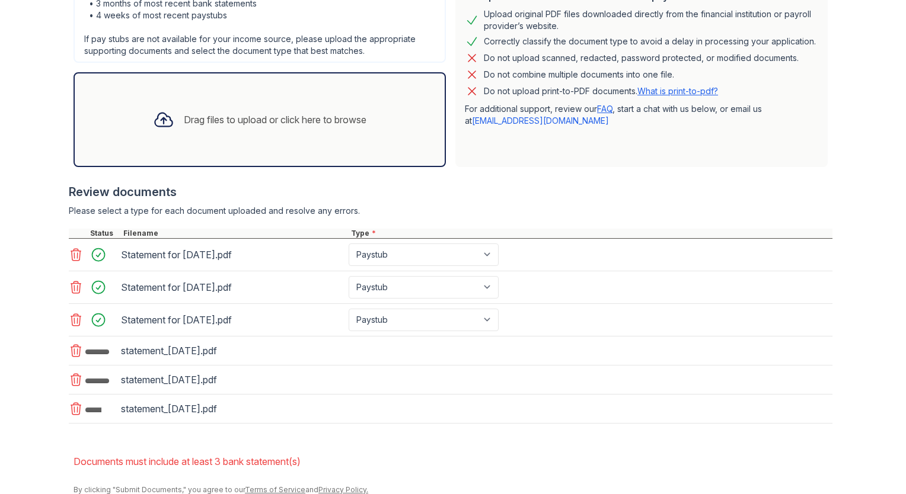
scroll to position [366, 0]
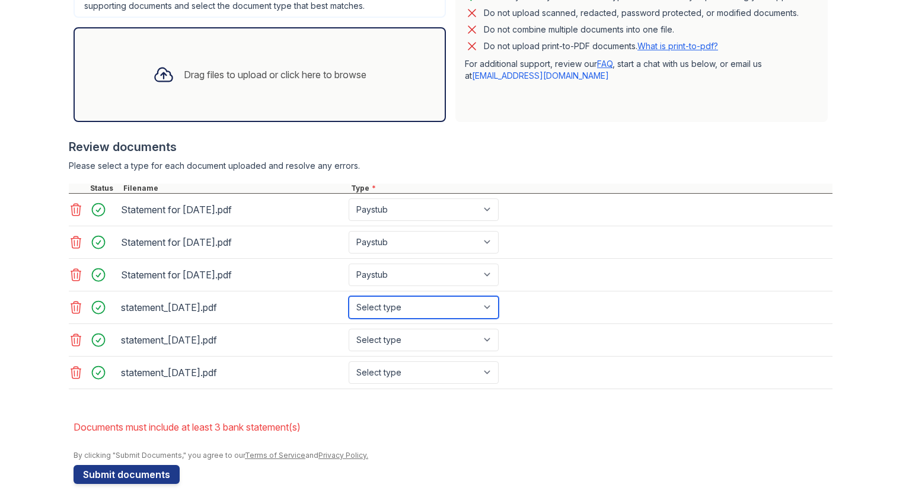
click at [369, 300] on select "Select type Paystub Bank Statement Offer Letter Tax Documents Benefit Award Let…" at bounding box center [424, 307] width 150 height 23
select select "bank_statement"
click at [349, 296] on select "Select type Paystub Bank Statement Offer Letter Tax Documents Benefit Award Let…" at bounding box center [424, 307] width 150 height 23
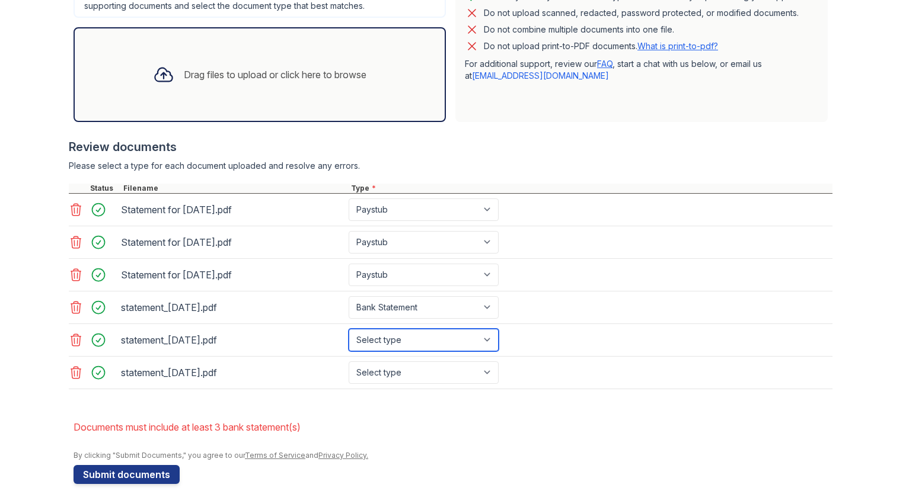
click at [398, 333] on select "Select type Paystub Bank Statement Offer Letter Tax Documents Benefit Award Let…" at bounding box center [424, 340] width 150 height 23
select select "bank_statement"
click at [349, 329] on select "Select type Paystub Bank Statement Offer Letter Tax Documents Benefit Award Let…" at bounding box center [424, 340] width 150 height 23
click at [402, 373] on select "Select type Paystub Bank Statement Offer Letter Tax Documents Benefit Award Let…" at bounding box center [424, 373] width 150 height 23
select select "bank_statement"
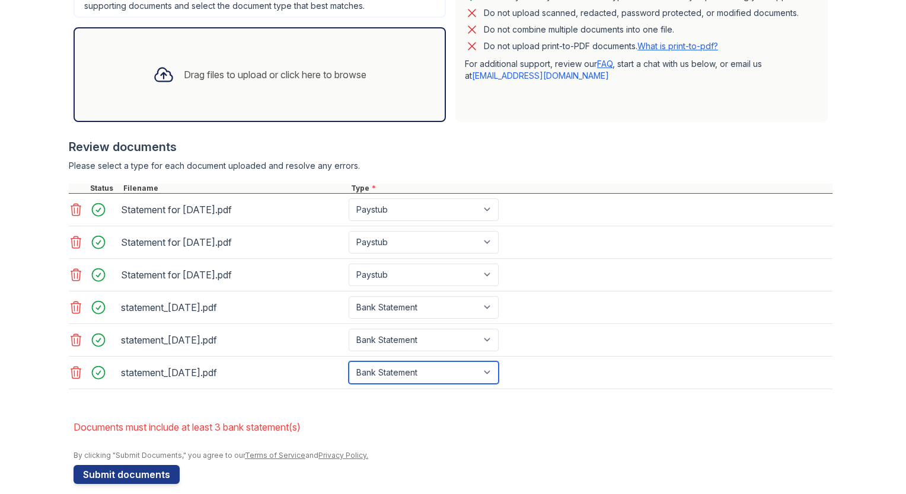
click at [349, 362] on select "Select type Paystub Bank Statement Offer Letter Tax Documents Benefit Award Let…" at bounding box center [424, 373] width 150 height 23
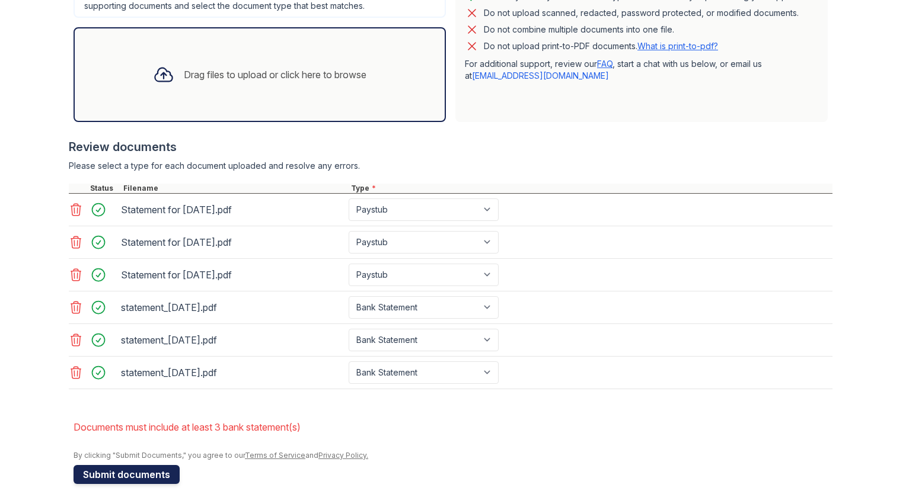
click at [144, 469] on button "Submit documents" at bounding box center [126, 474] width 106 height 19
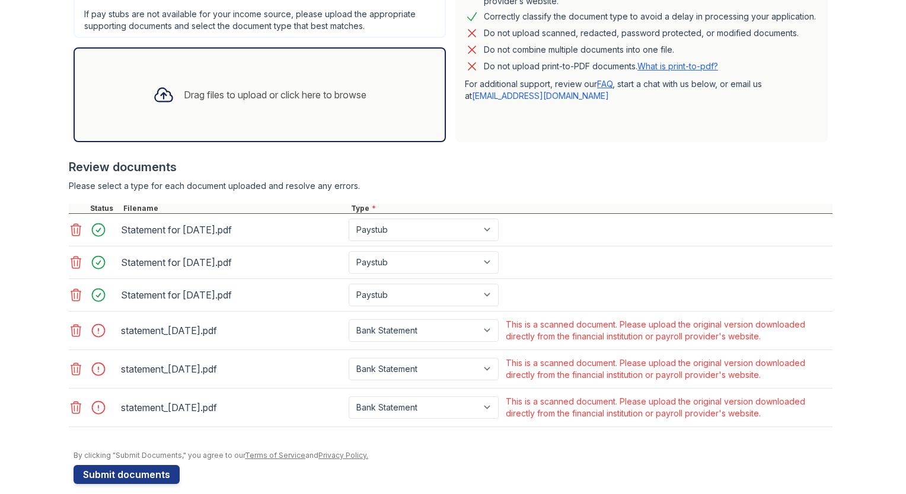
scroll to position [357, 0]
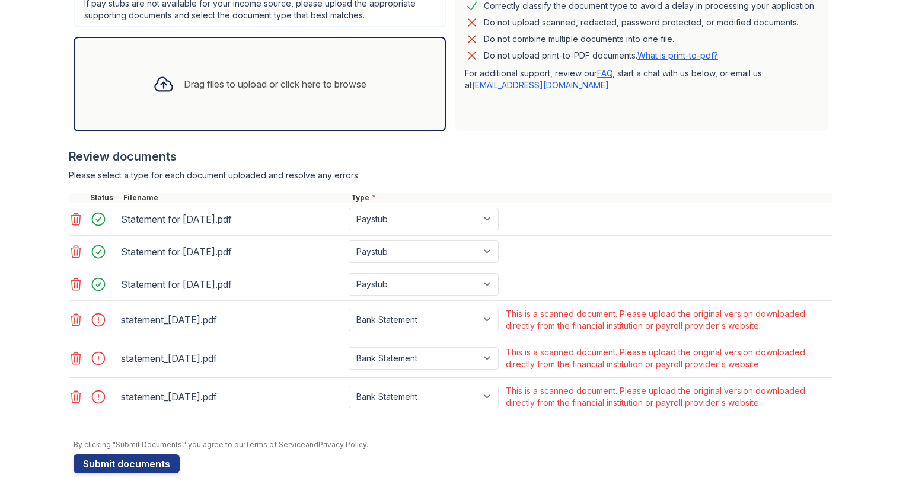
click at [69, 317] on icon at bounding box center [76, 320] width 14 height 14
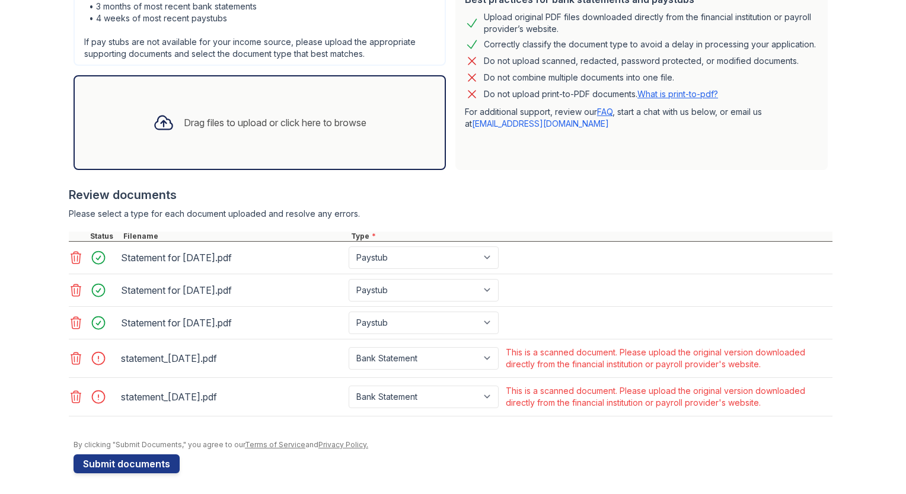
click at [75, 354] on icon at bounding box center [76, 358] width 14 height 14
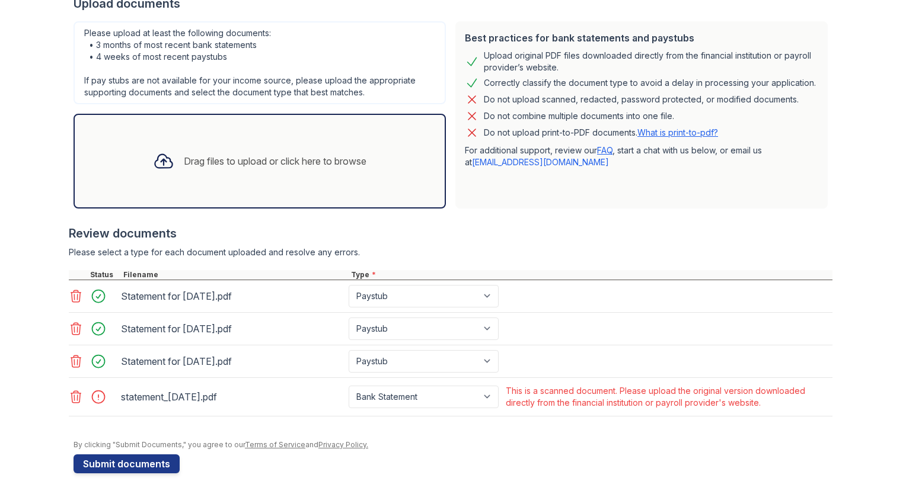
click at [72, 395] on icon at bounding box center [76, 397] width 10 height 12
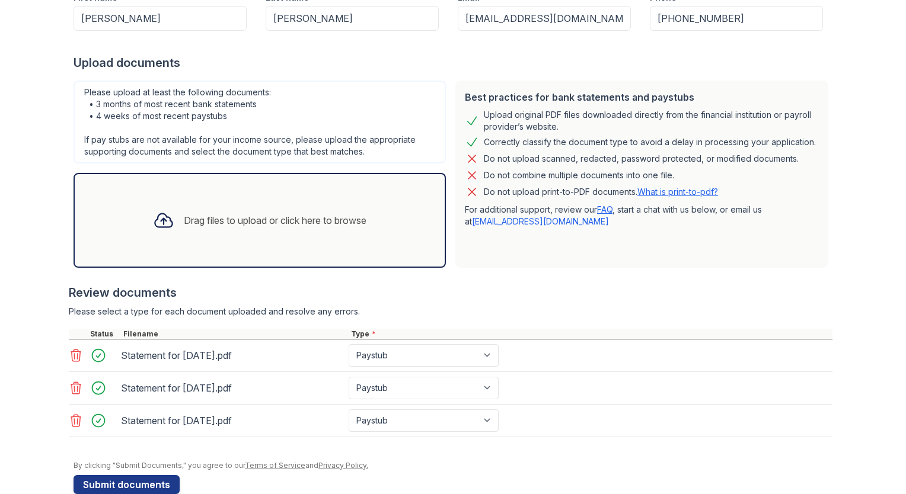
scroll to position [242, 0]
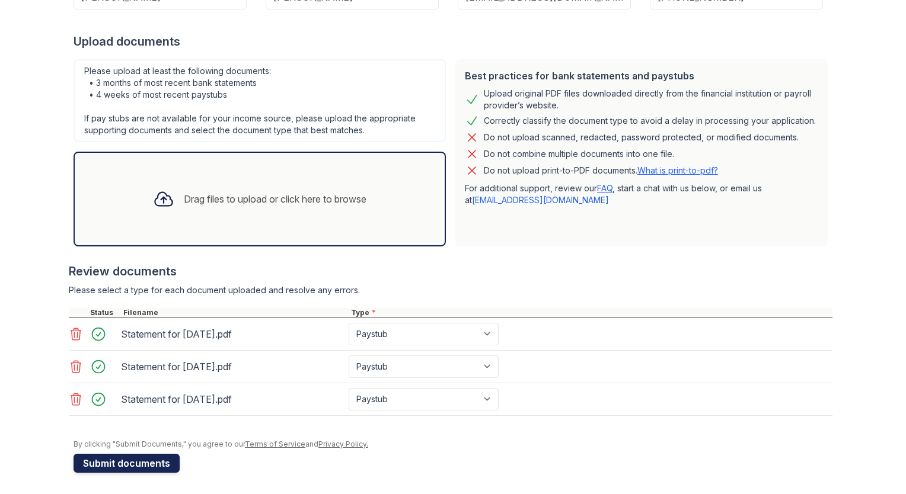
click at [135, 454] on button "Submit documents" at bounding box center [126, 463] width 106 height 19
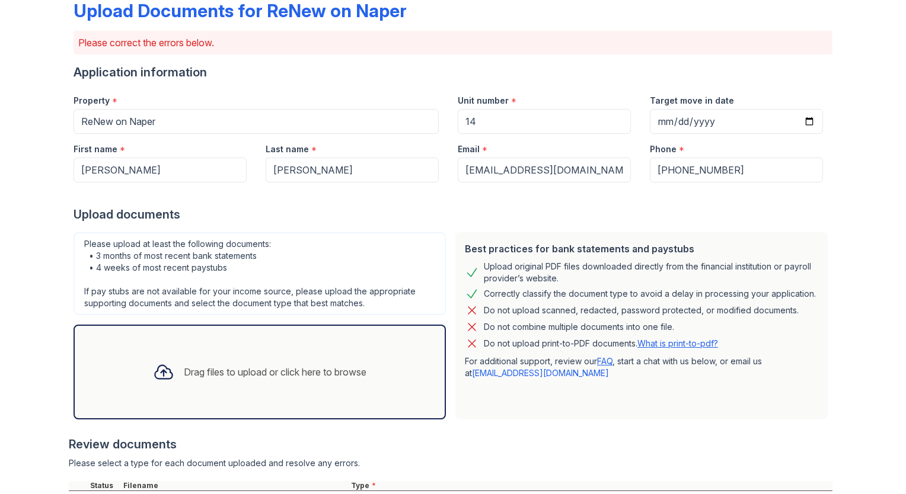
scroll to position [0, 0]
